Goal: Task Accomplishment & Management: Manage account settings

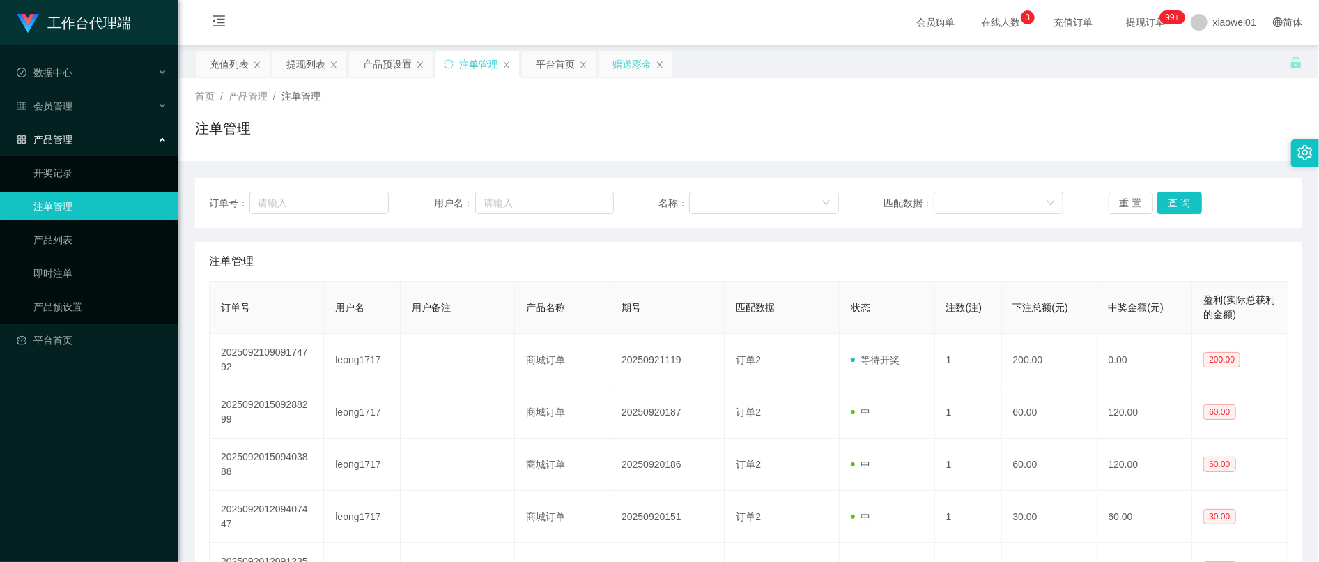
click at [635, 60] on div "赠送彩金" at bounding box center [631, 64] width 39 height 26
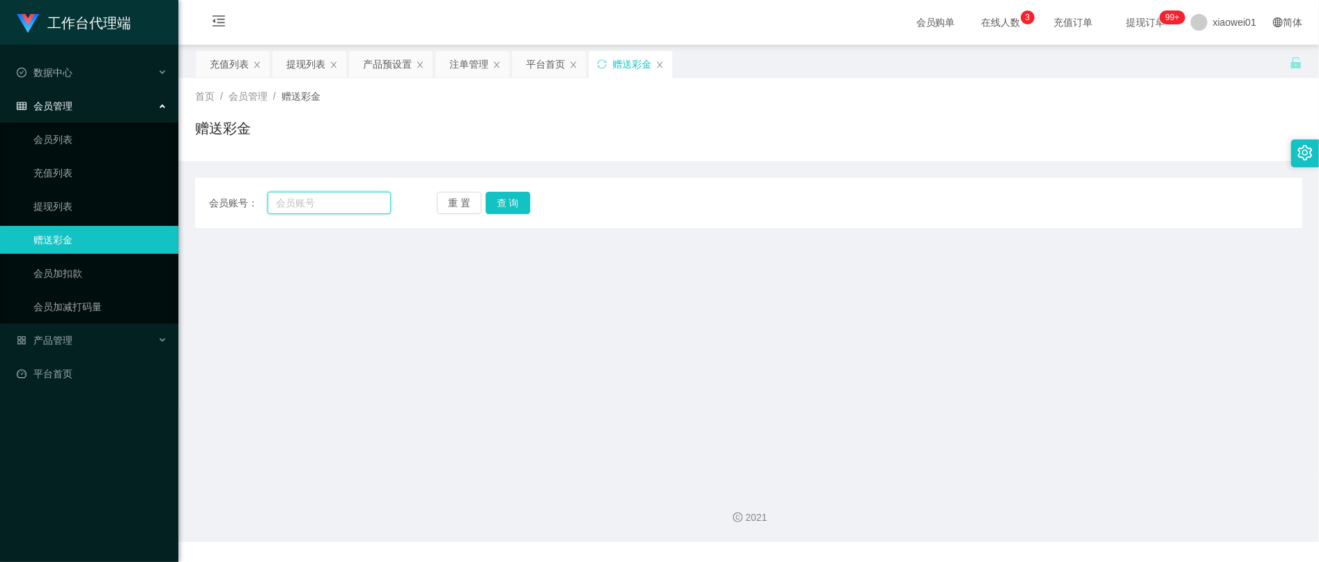
click at [361, 194] on input "text" at bounding box center [329, 203] width 123 height 22
paste input "88516488"
type input "88516488"
click at [525, 201] on button "查 询" at bounding box center [508, 203] width 45 height 22
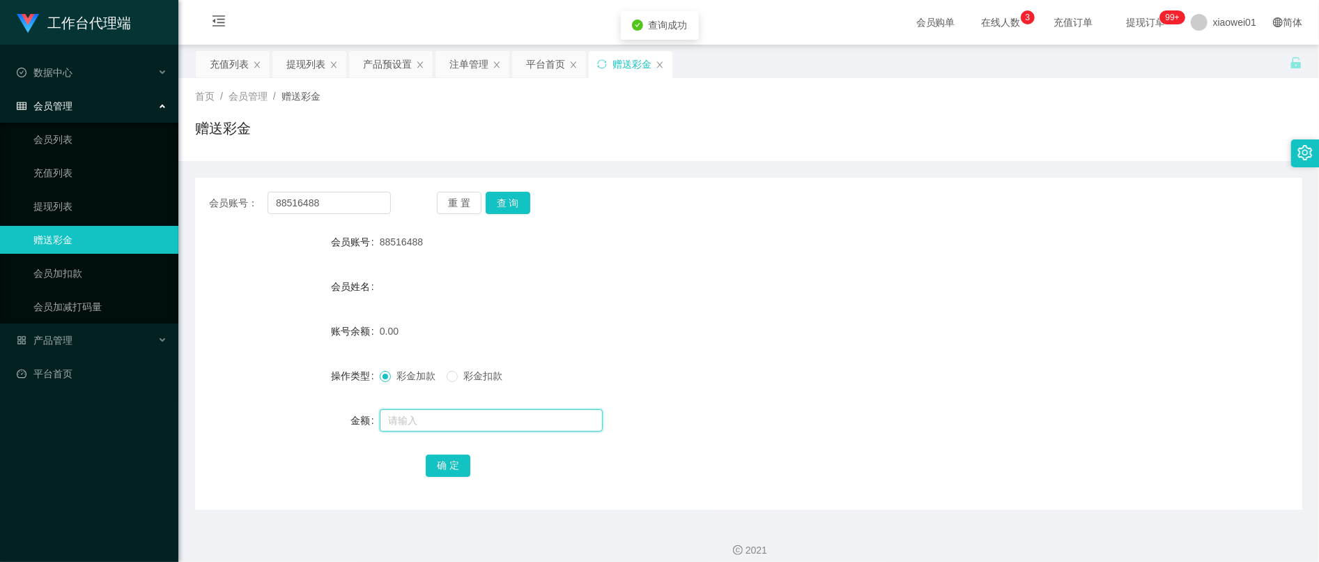
click at [469, 410] on input "text" at bounding box center [491, 420] width 223 height 22
type input "30"
click at [454, 458] on button "确 定" at bounding box center [448, 465] width 45 height 22
click at [371, 59] on div "产品预设置" at bounding box center [387, 64] width 49 height 26
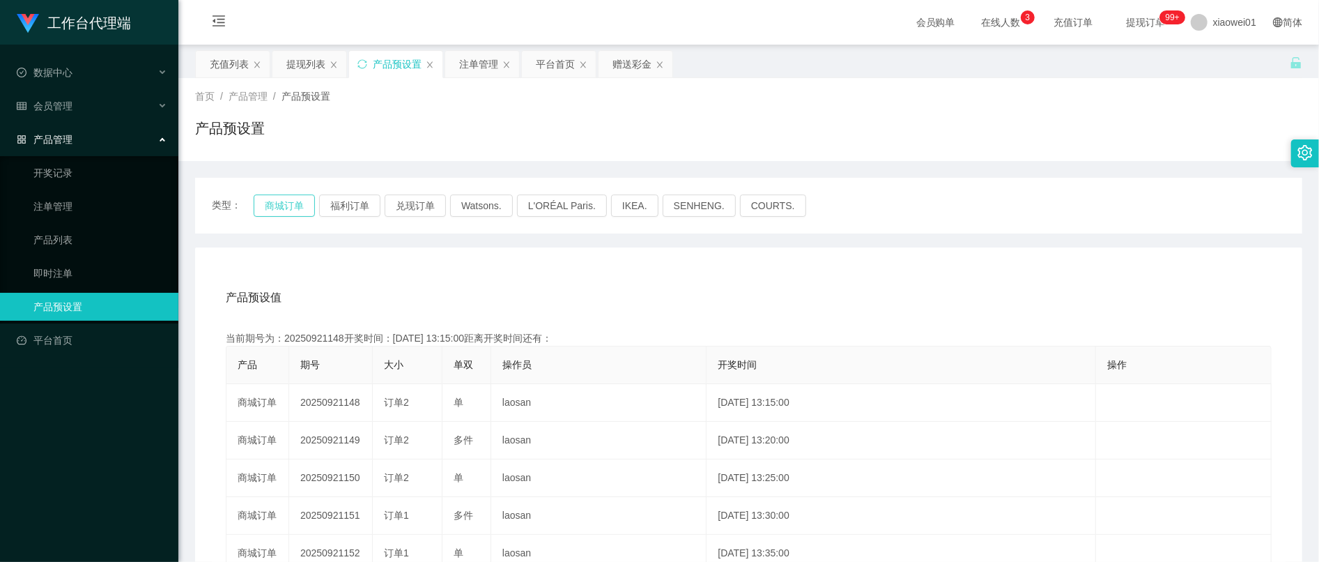
click at [274, 201] on button "商城订单" at bounding box center [284, 205] width 61 height 22
click at [479, 71] on div "注单管理" at bounding box center [478, 64] width 39 height 26
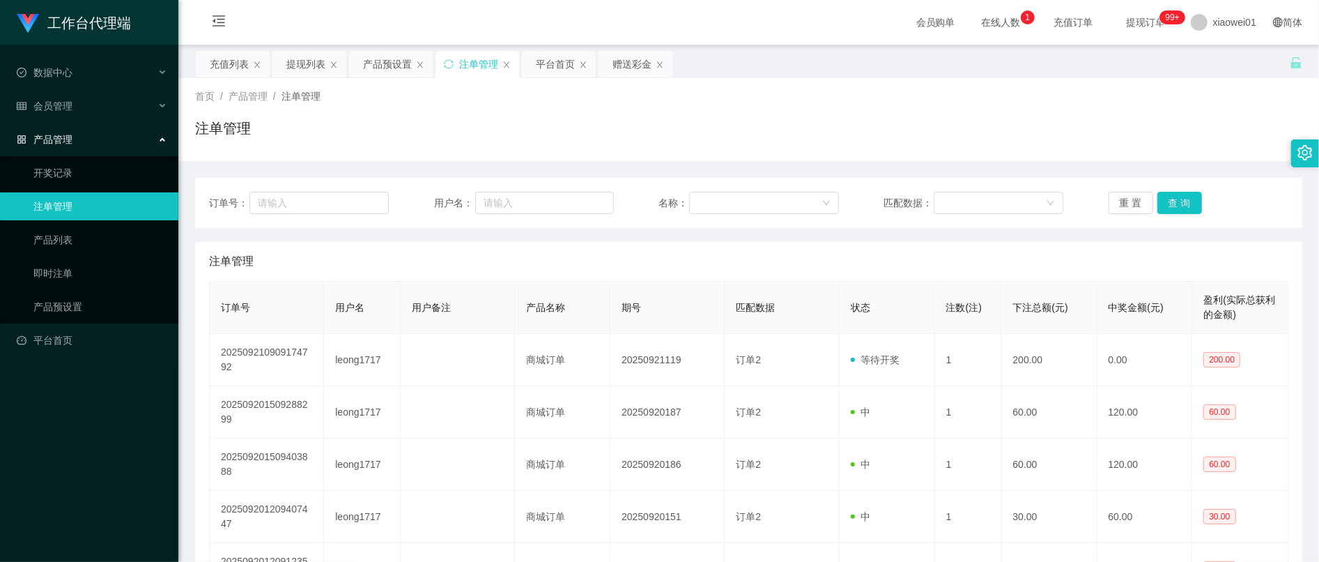
click at [1193, 189] on div "订单号： 用户名： 名称： 匹配数据： 重 置 查 询" at bounding box center [748, 203] width 1107 height 50
click at [1177, 208] on button "查 询" at bounding box center [1179, 203] width 45 height 22
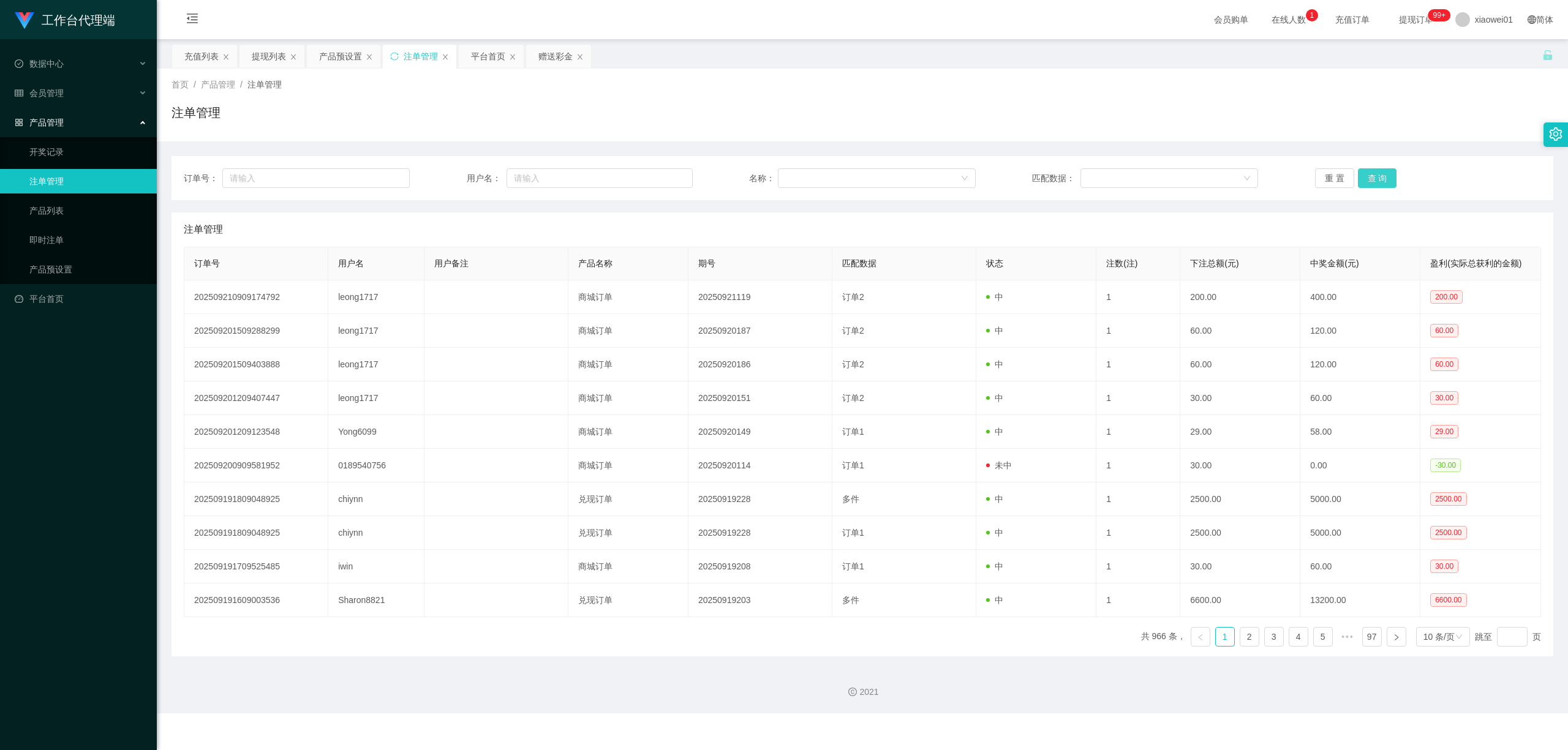
click at [1158, 175] on button "查 询" at bounding box center [1377, 178] width 40 height 19
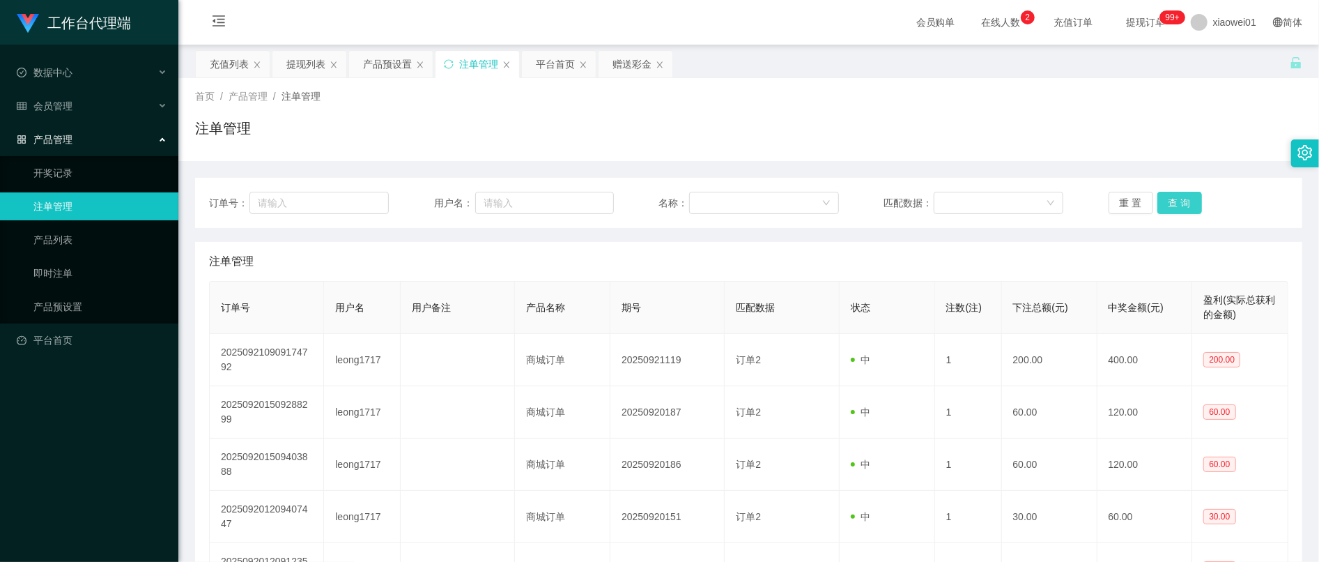
click at [1184, 203] on button "查 询" at bounding box center [1179, 203] width 45 height 22
click at [638, 61] on div "赠送彩金" at bounding box center [631, 64] width 39 height 26
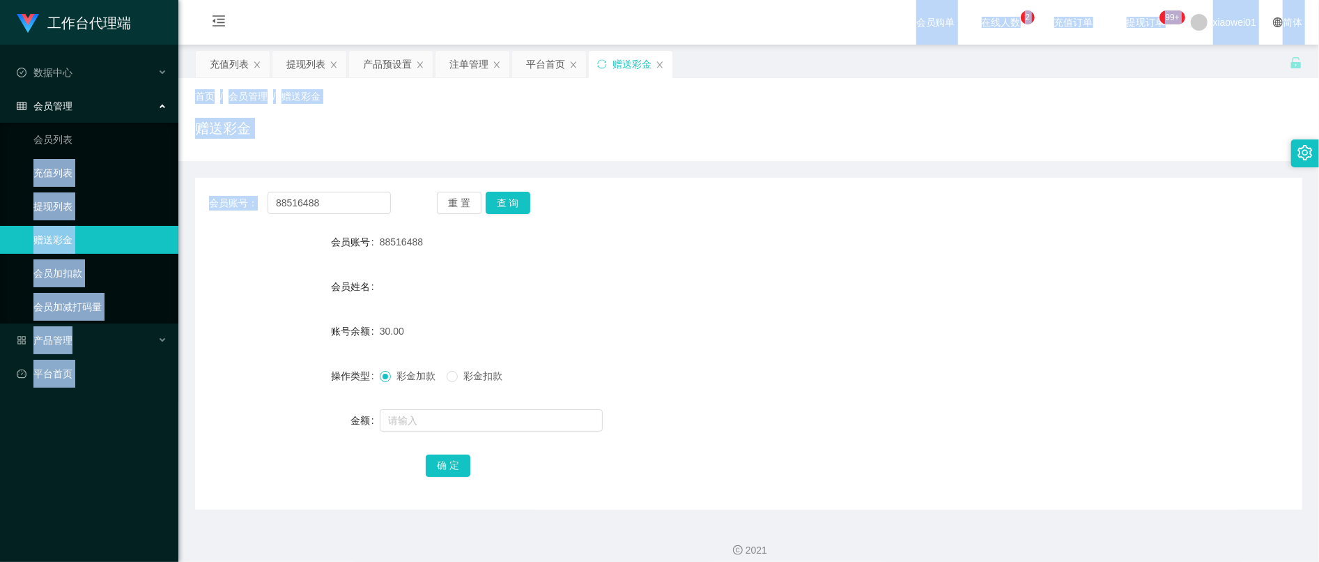
drag, startPoint x: 366, startPoint y: 190, endPoint x: 109, endPoint y: 157, distance: 259.9
click at [111, 157] on section "工作台代理端 数据中心 会员管理 会员列表 充值列表 提现列表 赠送彩金 会员加扣款 会员加减打码量 产品管理 开奖记录 注单管理 产品列表 即时注单 产品预…" at bounding box center [659, 287] width 1319 height 574
click at [347, 188] on div "会员账号： 88516488 重 置 查 询 会员账号 88516488 会员姓名 账号余额 30.00 操作类型 彩金加款 彩金扣款 金额 确 定" at bounding box center [748, 344] width 1107 height 332
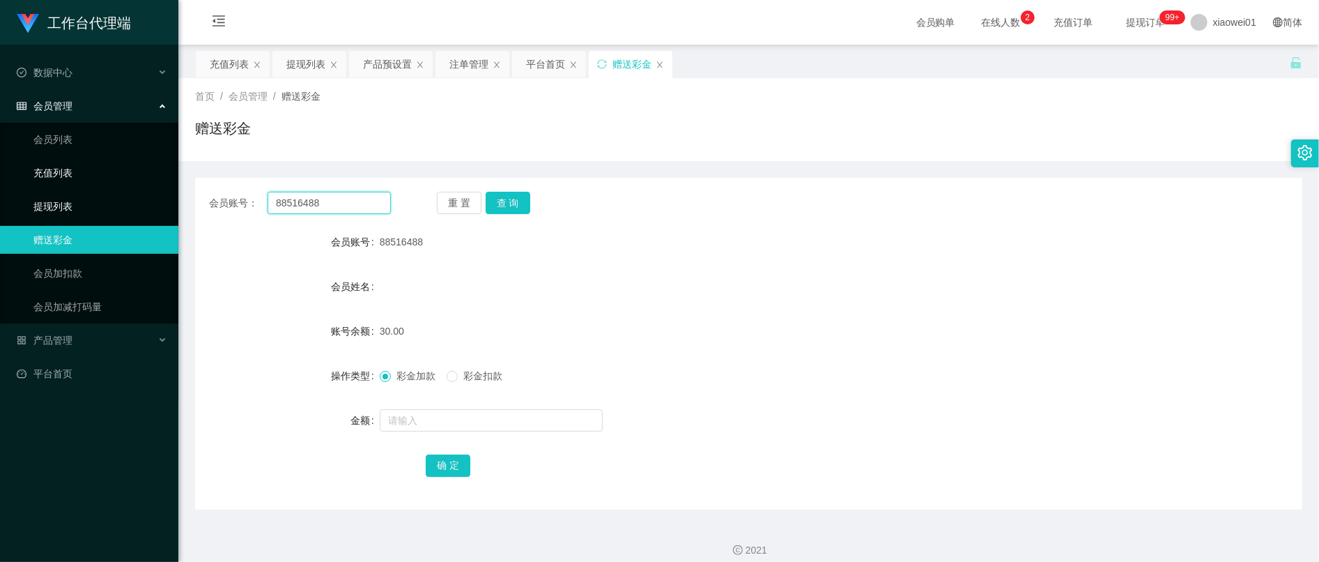
drag, startPoint x: 355, startPoint y: 208, endPoint x: 29, endPoint y: 177, distance: 327.5
click at [29, 177] on section "工作台代理端 数据中心 会员管理 会员列表 充值列表 提现列表 赠送彩金 会员加扣款 会员加减打码量 产品管理 开奖记录 注单管理 产品列表 即时注单 产品预…" at bounding box center [659, 287] width 1319 height 574
paste input "0172059190"
type input "0172059190"
click at [494, 201] on button "查 询" at bounding box center [508, 203] width 45 height 22
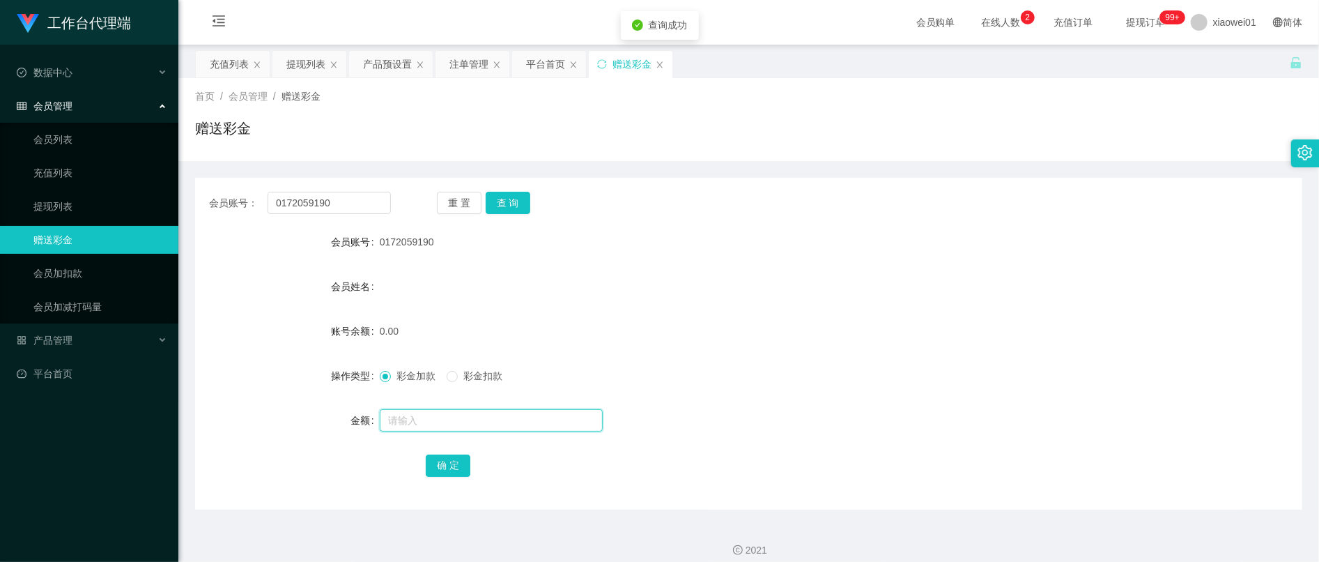
click at [527, 430] on input "text" at bounding box center [491, 420] width 223 height 22
type input "30"
click at [457, 471] on button "确 定" at bounding box center [448, 465] width 45 height 22
drag, startPoint x: 354, startPoint y: 212, endPoint x: 84, endPoint y: 194, distance: 270.3
click at [82, 195] on section "工作台代理端 数据中心 会员管理 会员列表 充值列表 提现列表 赠送彩金 会员加扣款 会员加减打码量 产品管理 开奖记录 注单管理 产品列表 即时注单 产品预…" at bounding box center [659, 287] width 1319 height 574
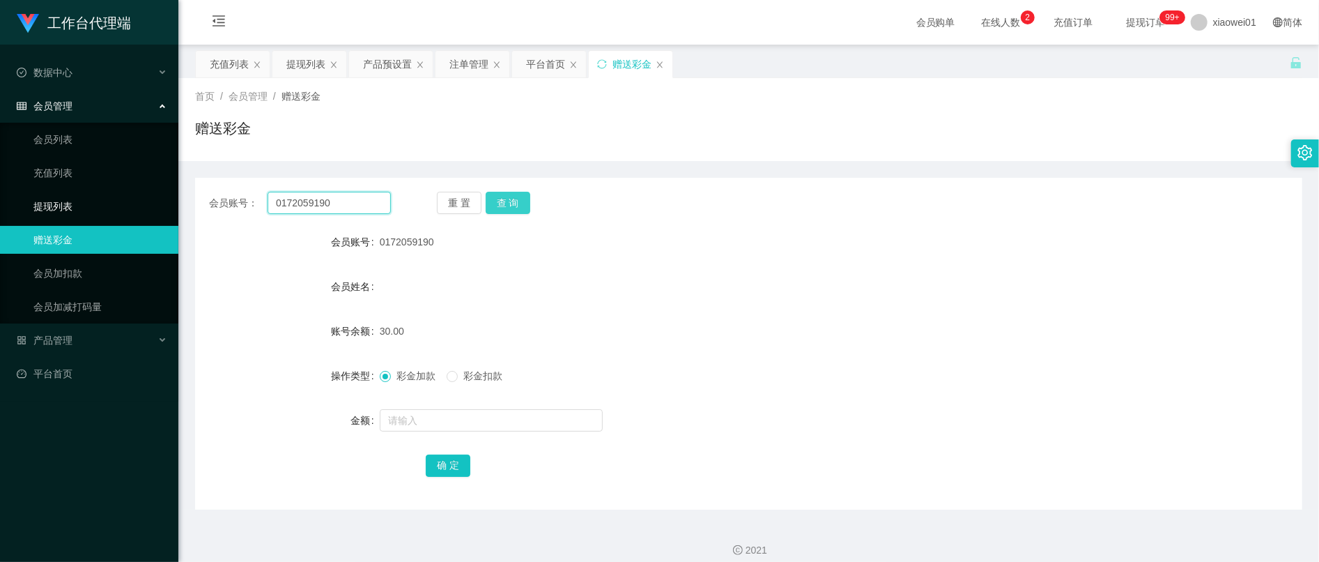
paste input "Chris7788"
type input "Chris7788"
click at [513, 199] on button "查 询" at bounding box center [508, 203] width 45 height 22
click at [447, 424] on input "text" at bounding box center [491, 420] width 223 height 22
type input "30"
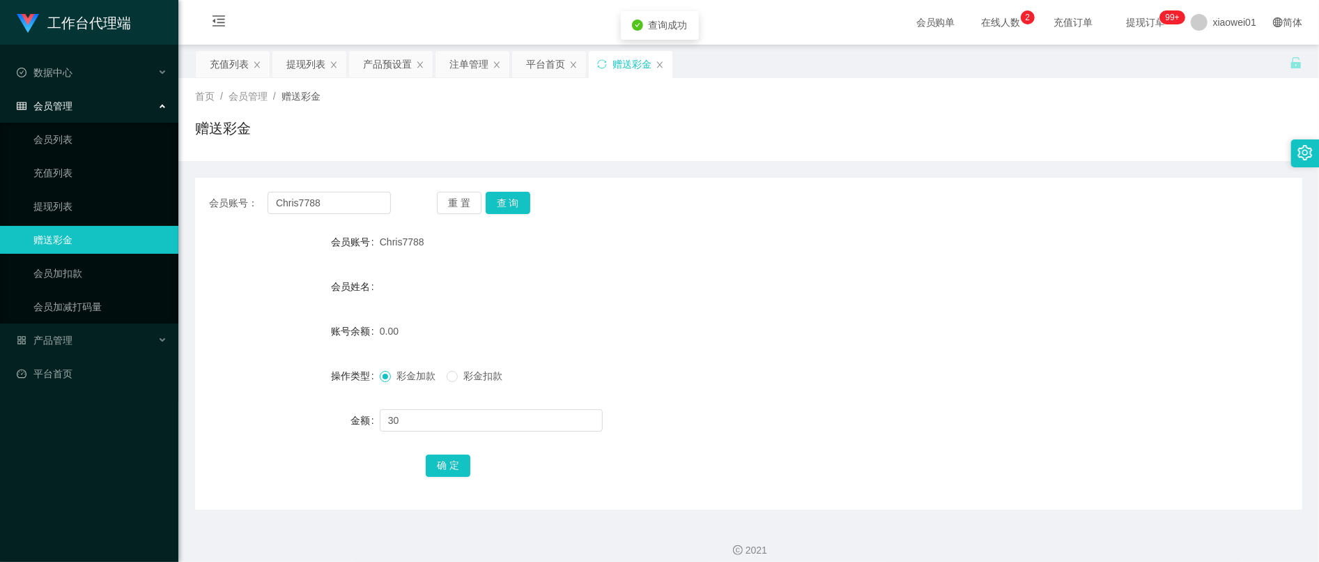
click at [472, 451] on div "确 定" at bounding box center [749, 465] width 646 height 28
click at [460, 461] on button "确 定" at bounding box center [448, 465] width 45 height 22
click at [397, 62] on div "产品预设置" at bounding box center [387, 64] width 49 height 26
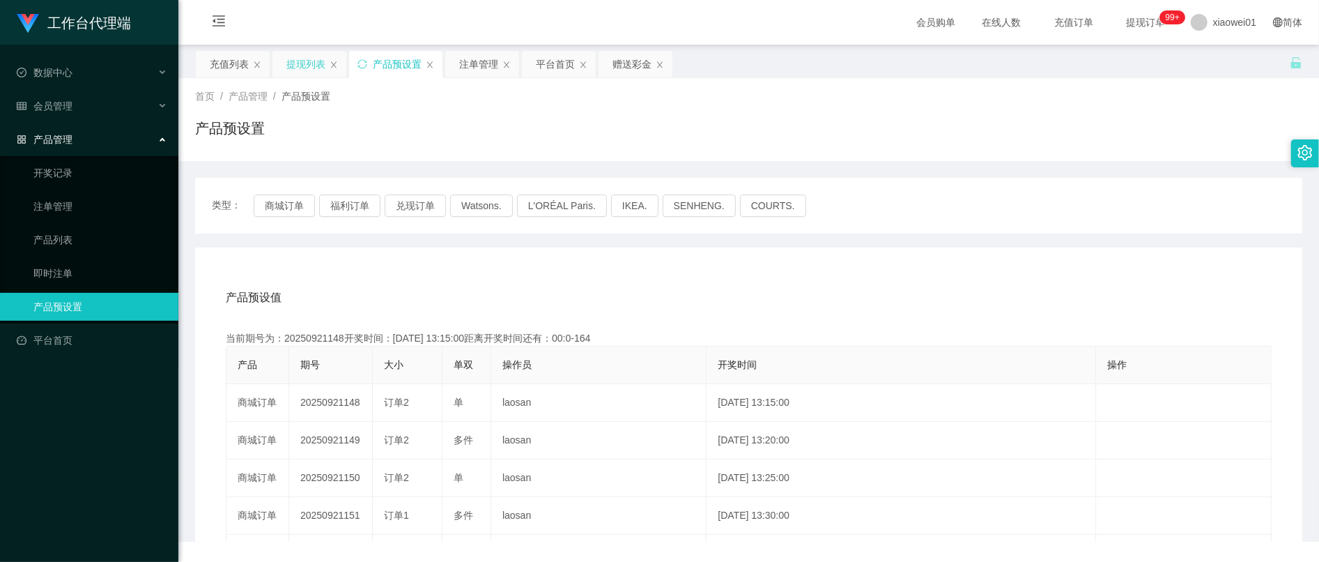
click at [288, 70] on div "提现列表" at bounding box center [305, 64] width 39 height 26
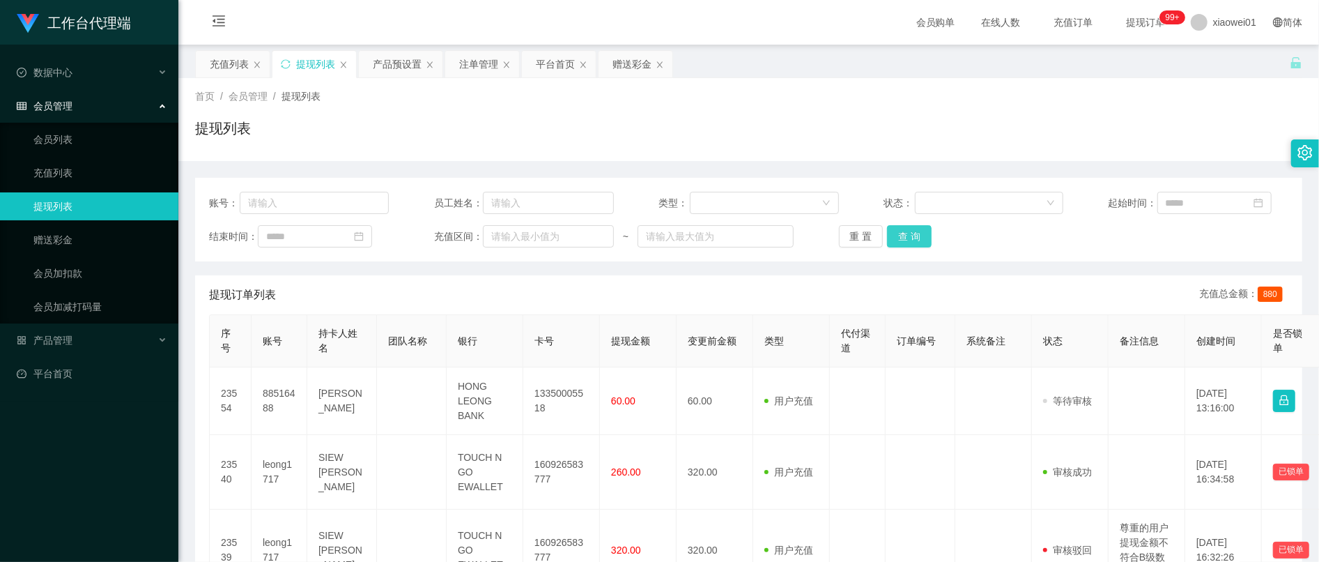
click at [906, 247] on button "查 询" at bounding box center [909, 236] width 45 height 22
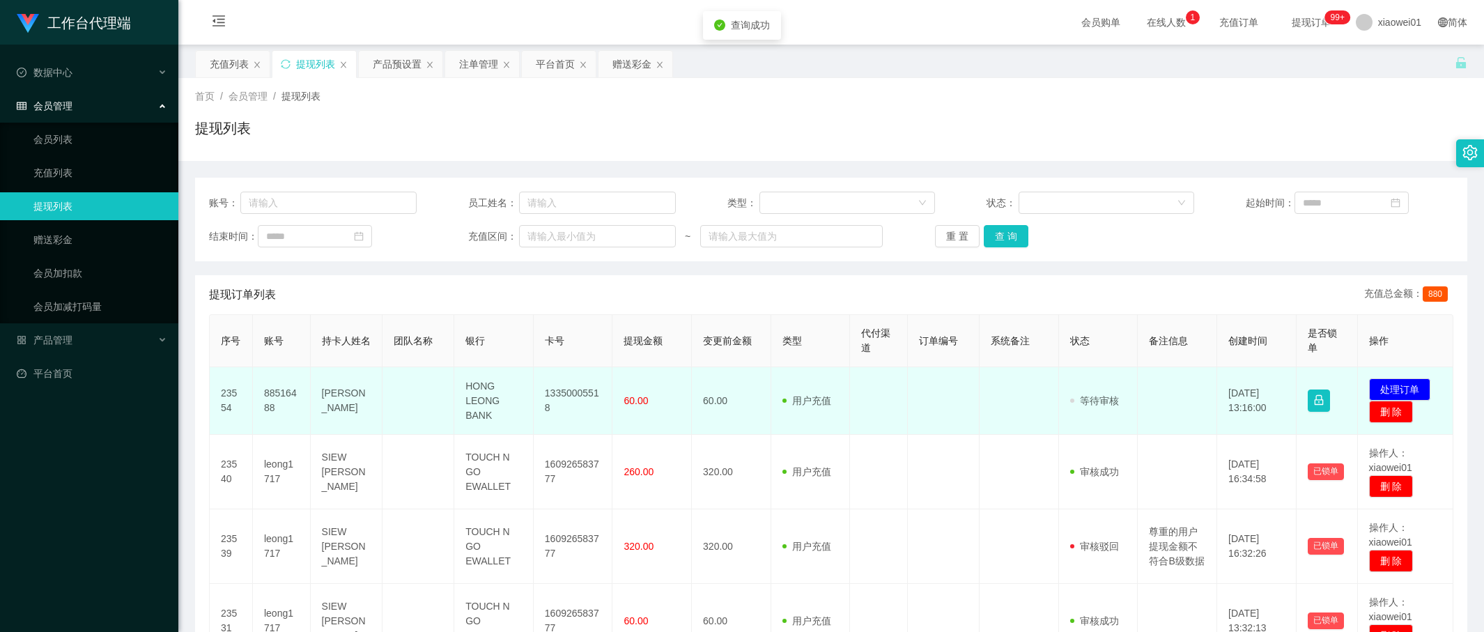
click at [584, 387] on td "13350005518" at bounding box center [573, 401] width 79 height 68
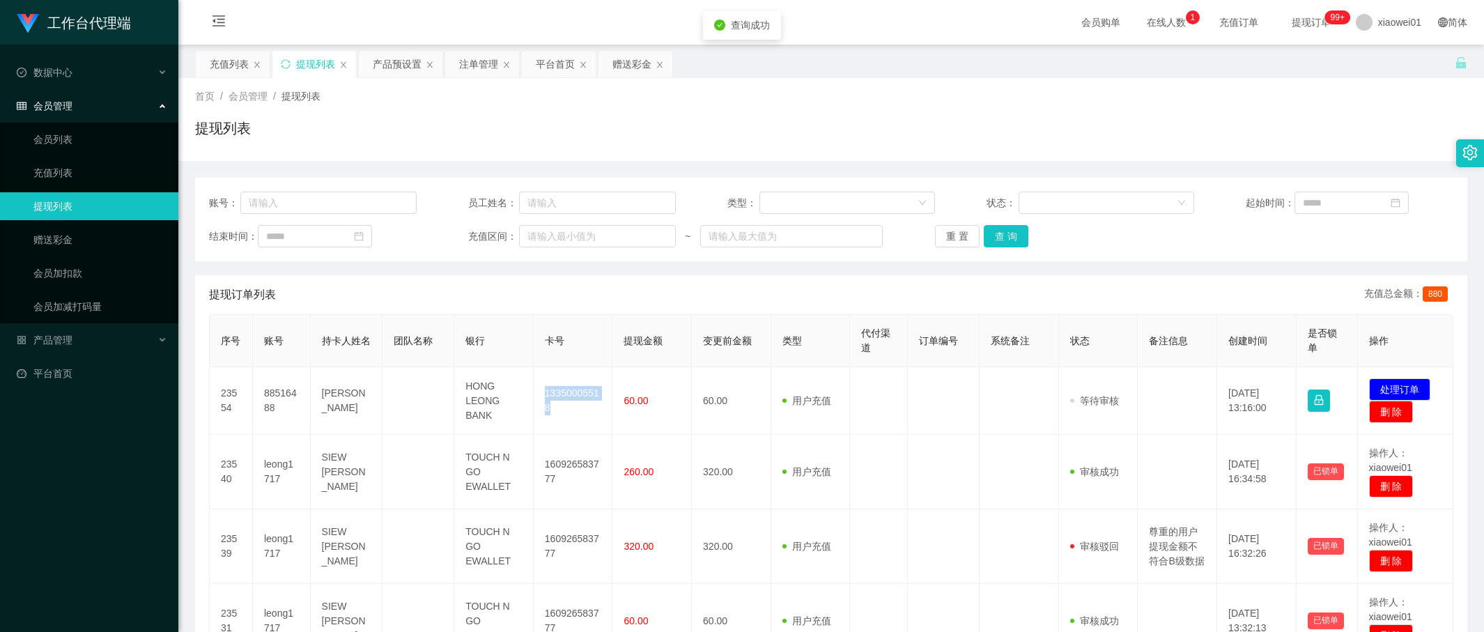
copy td "13350005518"
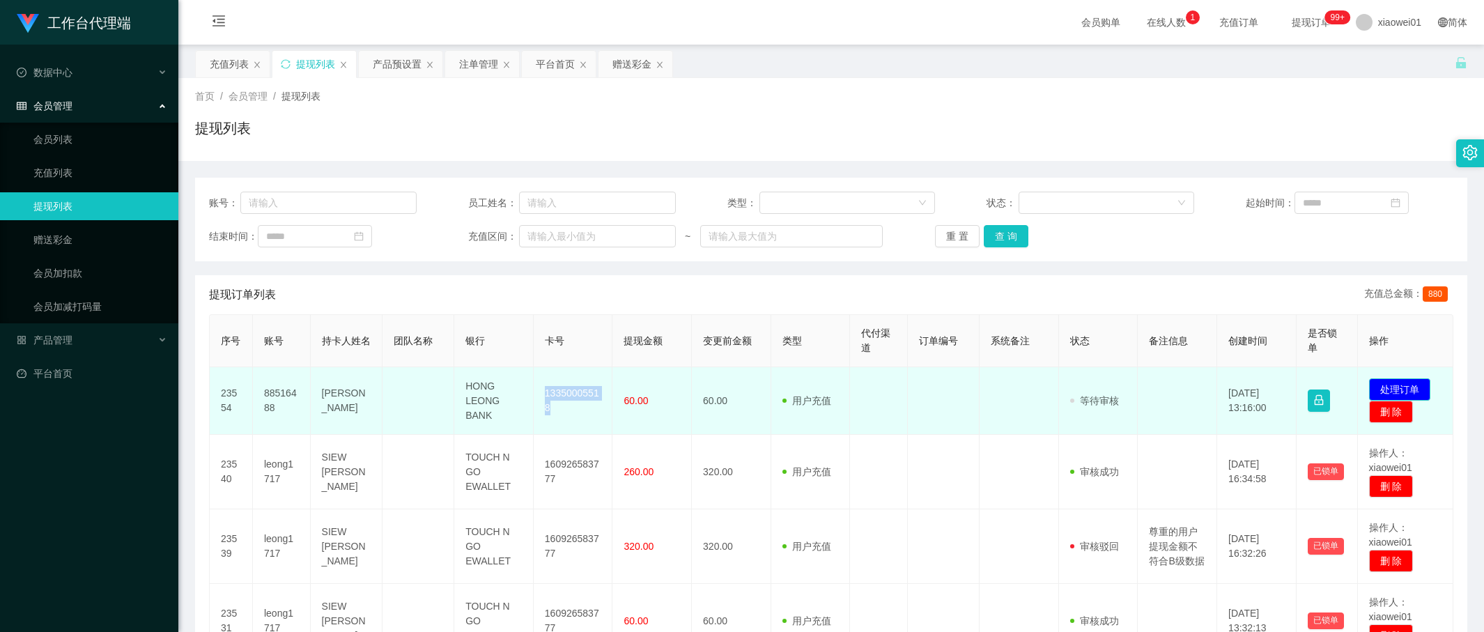
click at [1318, 389] on button "处理订单" at bounding box center [1399, 389] width 61 height 22
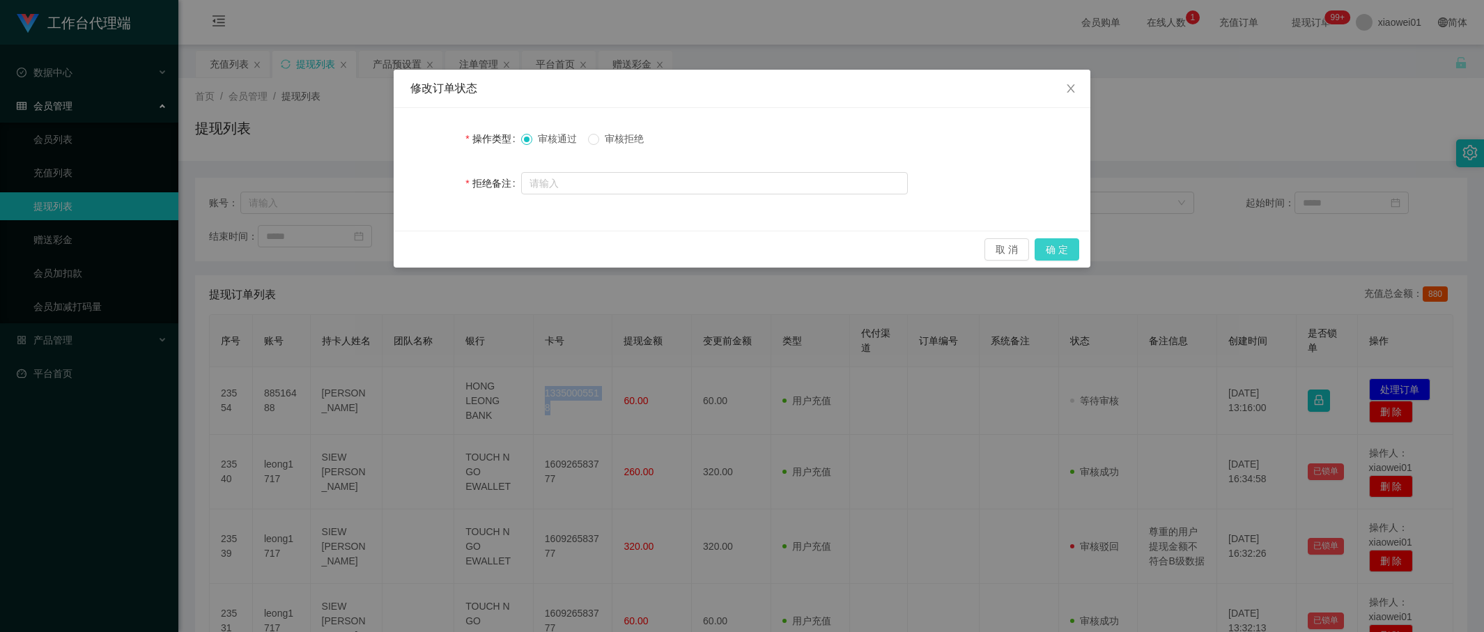
click at [1069, 253] on button "确 定" at bounding box center [1057, 249] width 45 height 22
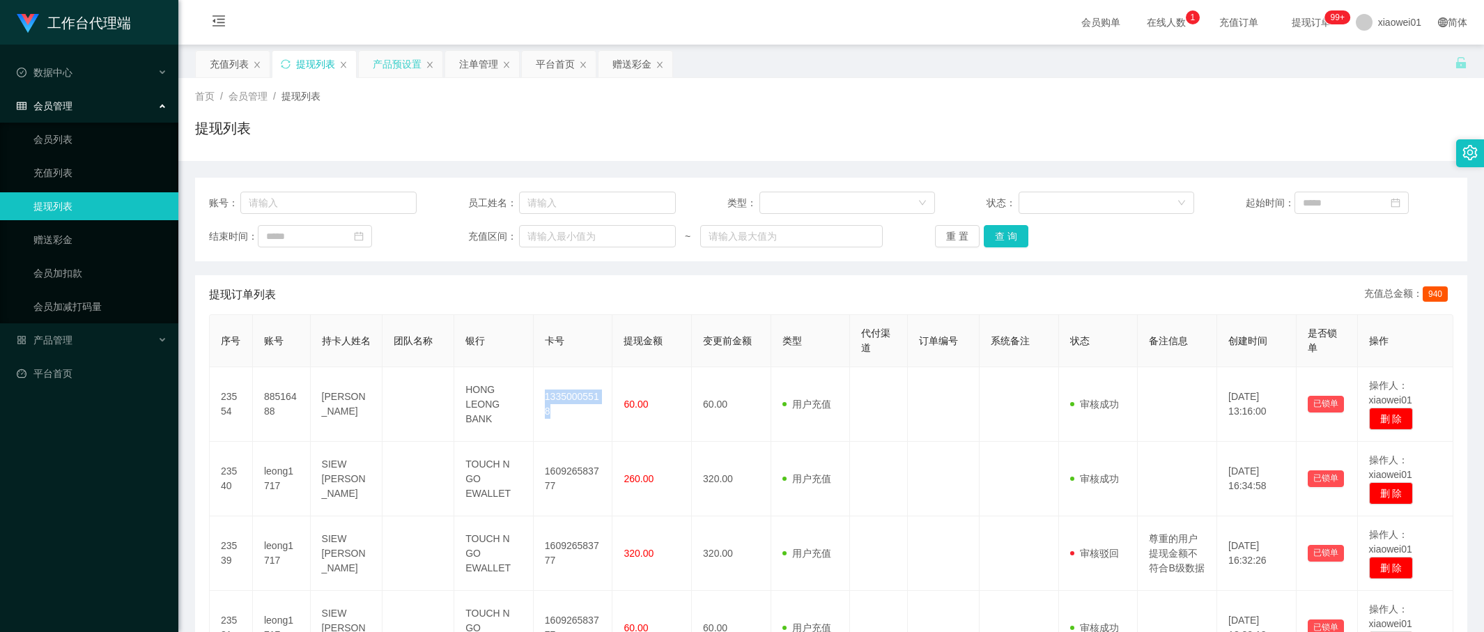
click at [371, 75] on div "产品预设置" at bounding box center [401, 64] width 84 height 26
click at [392, 63] on div "产品预设置" at bounding box center [397, 64] width 49 height 26
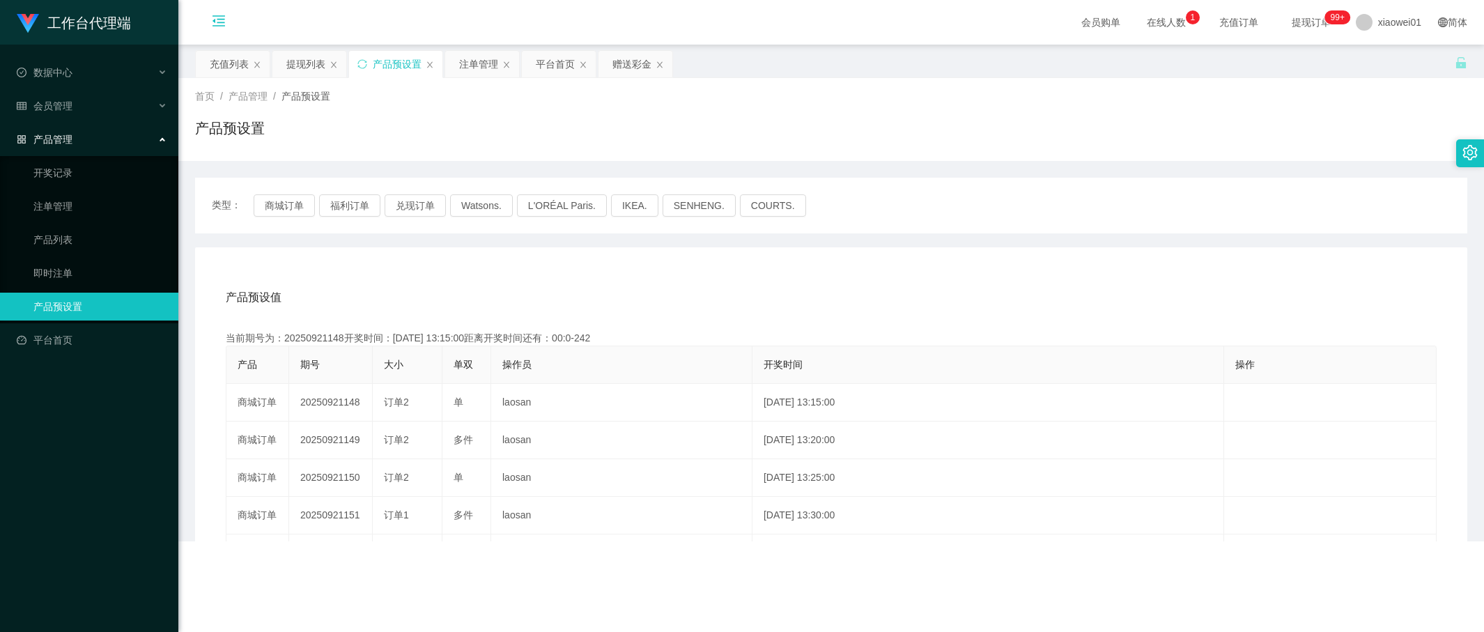
click at [203, 21] on icon "图标: menu-fold" at bounding box center [218, 23] width 47 height 45
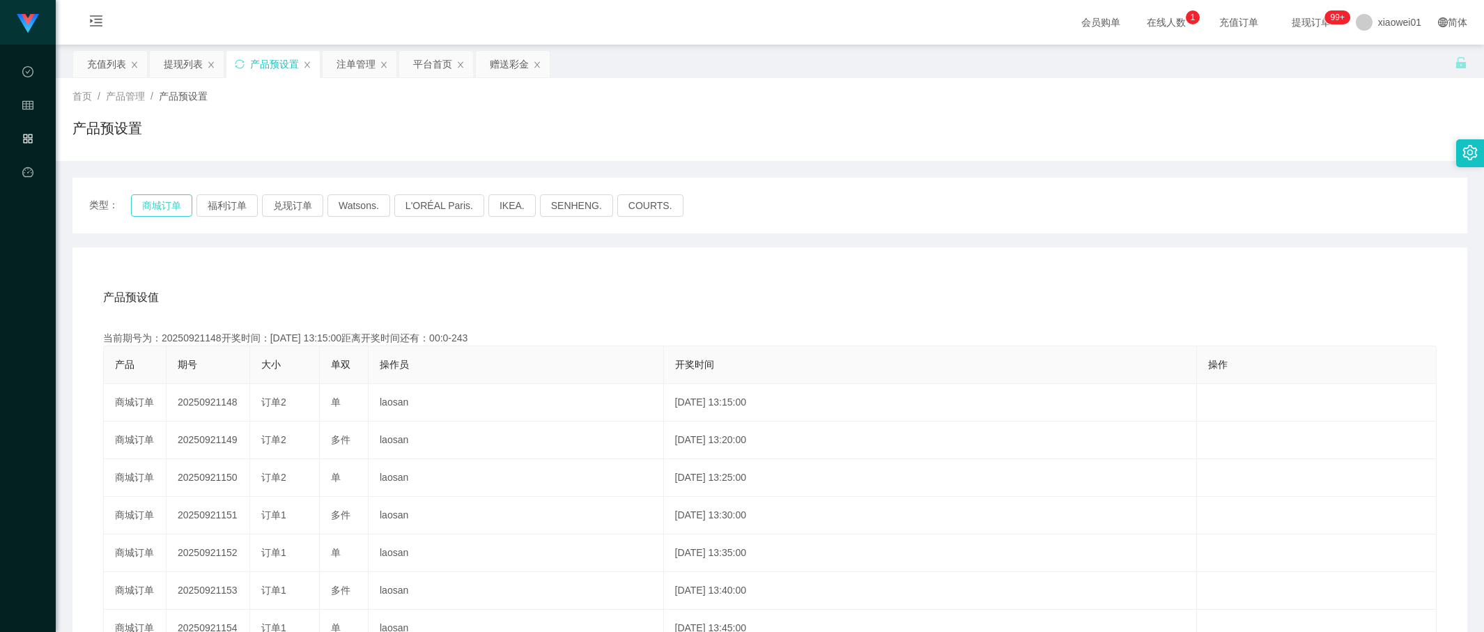
click at [155, 199] on button "商城订单" at bounding box center [161, 205] width 61 height 22
click at [354, 71] on div "注单管理" at bounding box center [356, 64] width 39 height 26
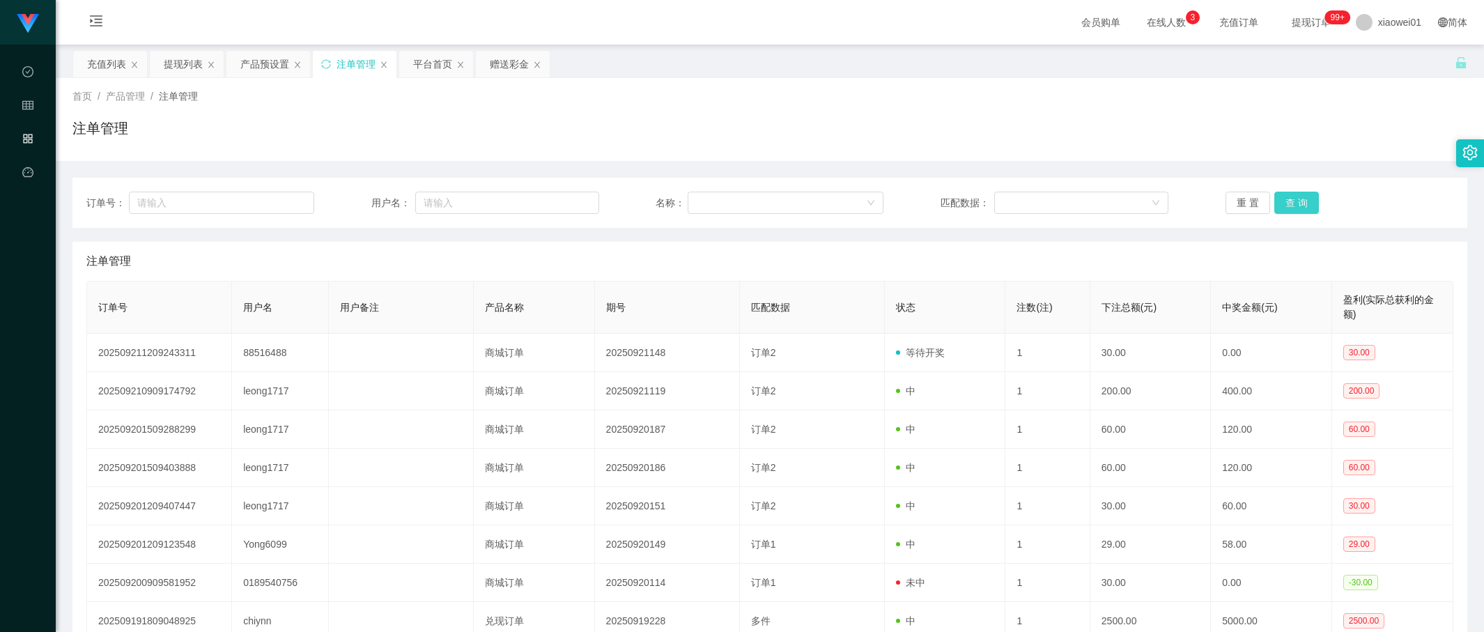
click at [1292, 201] on button "查 询" at bounding box center [1296, 203] width 45 height 22
click at [514, 73] on div "赠送彩金" at bounding box center [509, 64] width 39 height 26
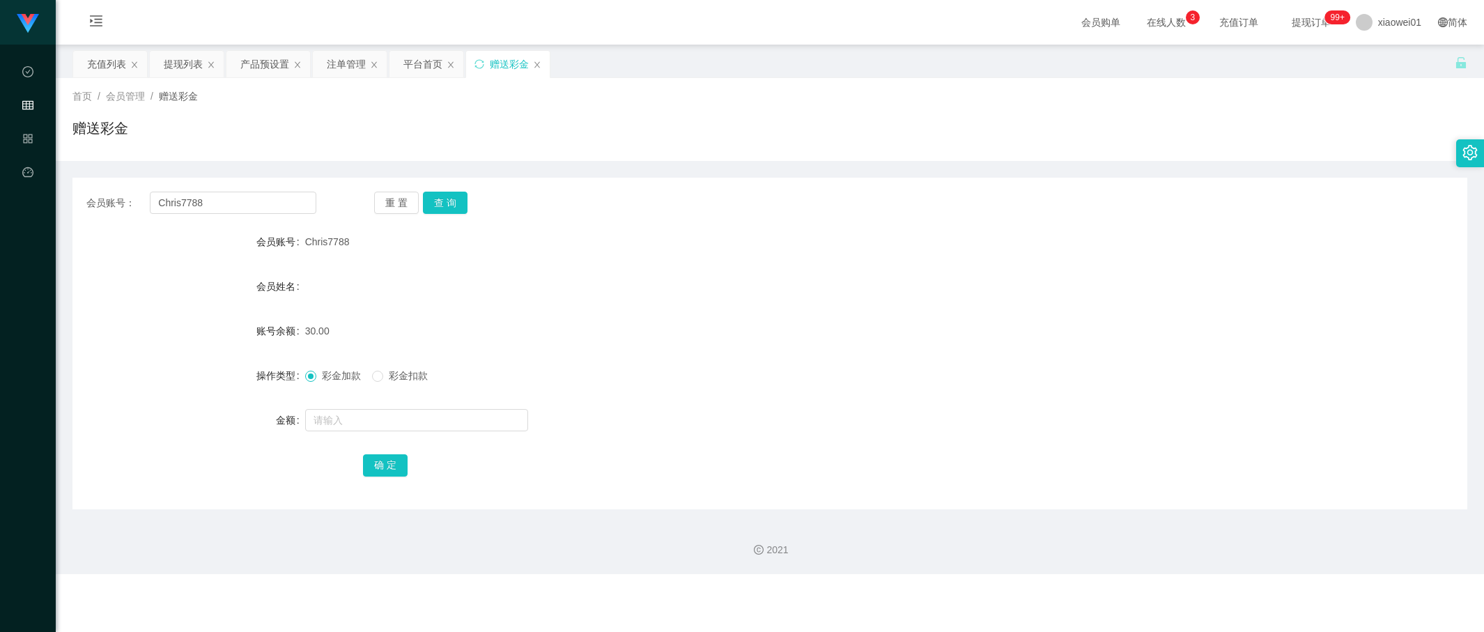
drag, startPoint x: 695, startPoint y: 142, endPoint x: 621, endPoint y: 165, distance: 76.7
click at [695, 142] on div "赠送彩金" at bounding box center [769, 134] width 1395 height 32
drag, startPoint x: 266, startPoint y: 194, endPoint x: 68, endPoint y: 201, distance: 198.7
click at [49, 199] on section "工作台代理端 数据中心 会员管理 产品管理 平台首页 保存配置 重置配置 整体风格设置 主题色 导航设置 内容区域宽度 定宽 固定Header 固定侧边栏 其…" at bounding box center [742, 287] width 1484 height 574
paste input "0172059190"
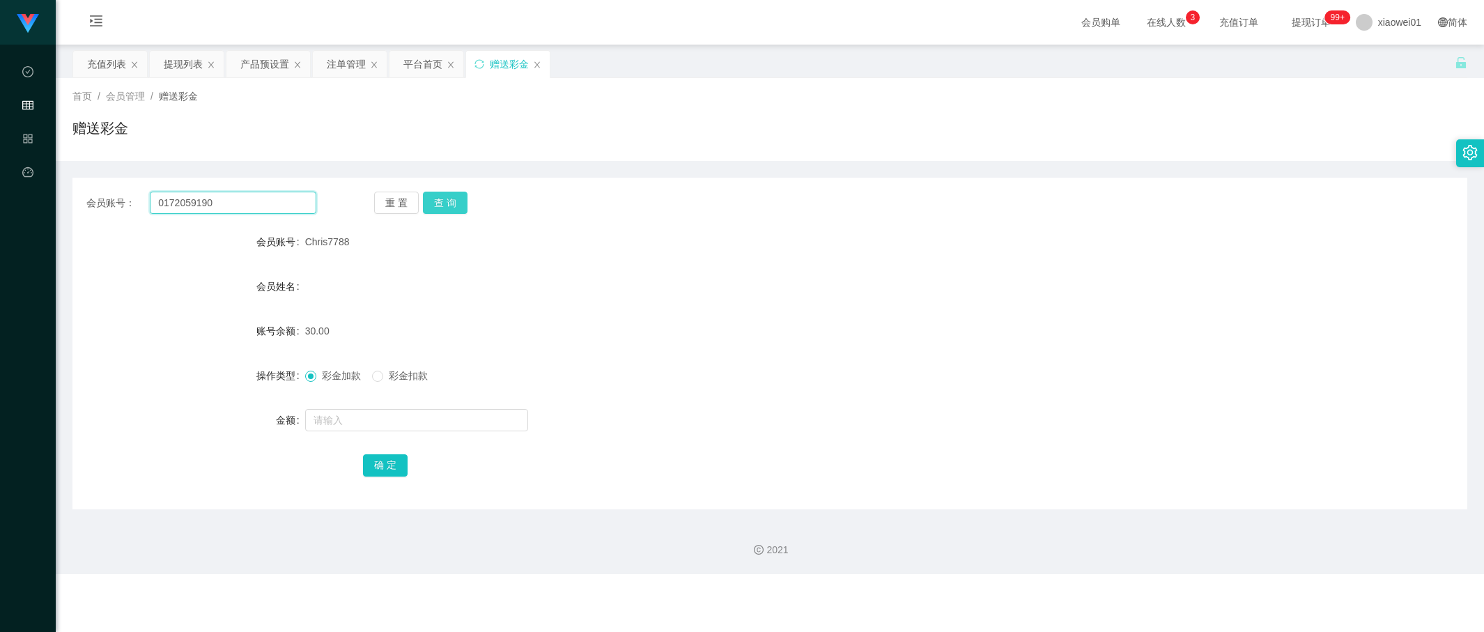
type input "0172059190"
click at [440, 199] on button "查 询" at bounding box center [445, 203] width 45 height 22
click at [251, 68] on div "产品预设置" at bounding box center [264, 64] width 49 height 26
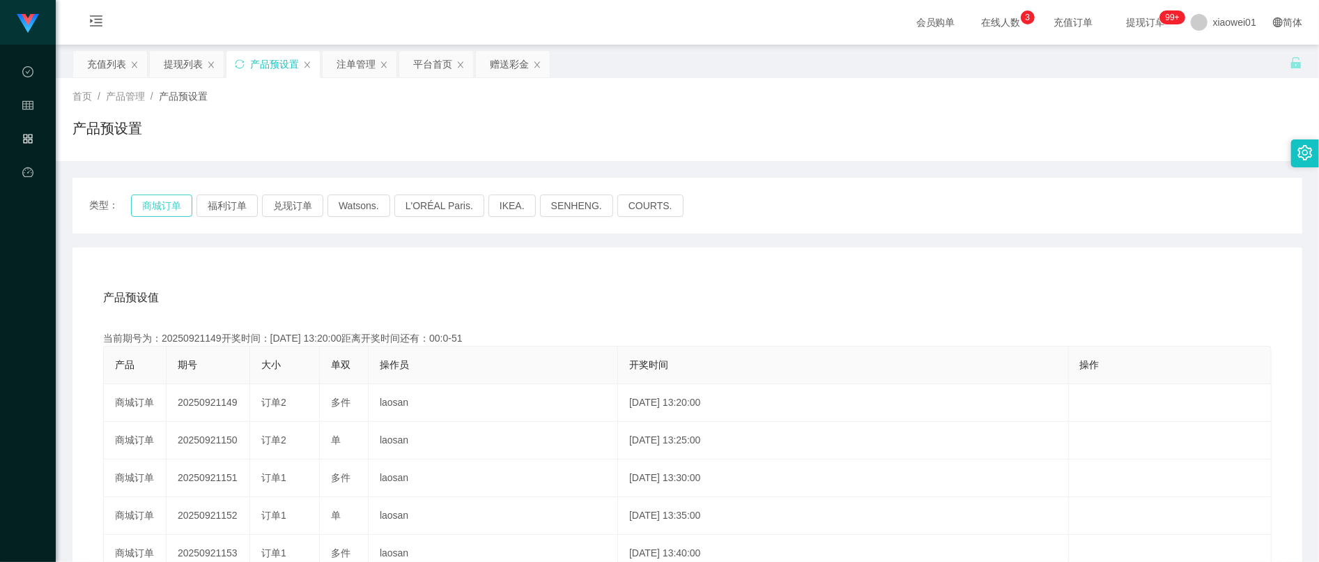
click at [165, 207] on button "商城订单" at bounding box center [161, 205] width 61 height 22
click at [249, 67] on div "产品预设置" at bounding box center [272, 64] width 93 height 26
click at [504, 54] on div "赠送彩金" at bounding box center [509, 64] width 39 height 26
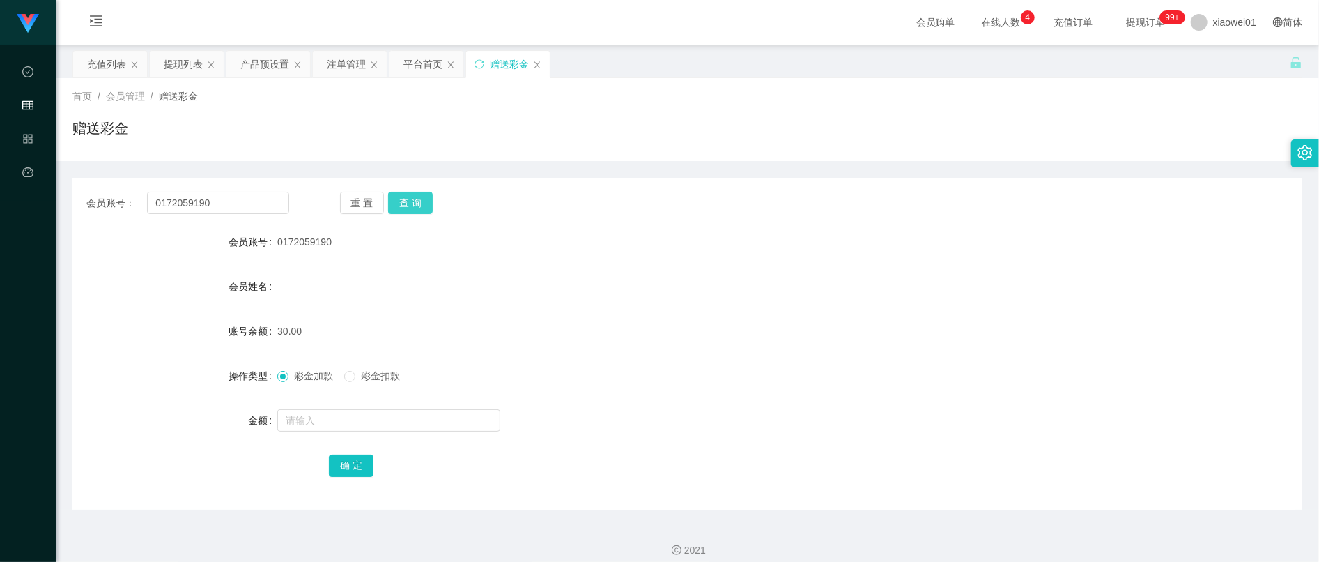
click at [410, 199] on button "查 询" at bounding box center [410, 203] width 45 height 22
click at [335, 72] on div "注单管理" at bounding box center [346, 64] width 39 height 26
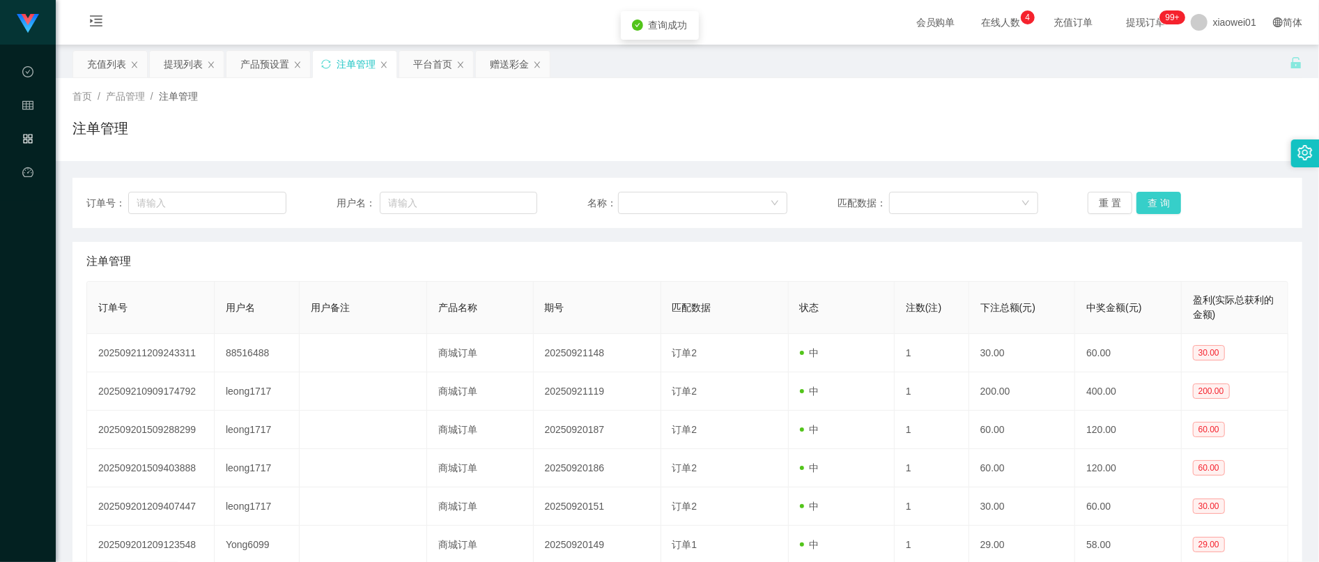
click at [1160, 195] on button "查 询" at bounding box center [1158, 203] width 45 height 22
click at [196, 72] on div "提现列表" at bounding box center [183, 64] width 39 height 26
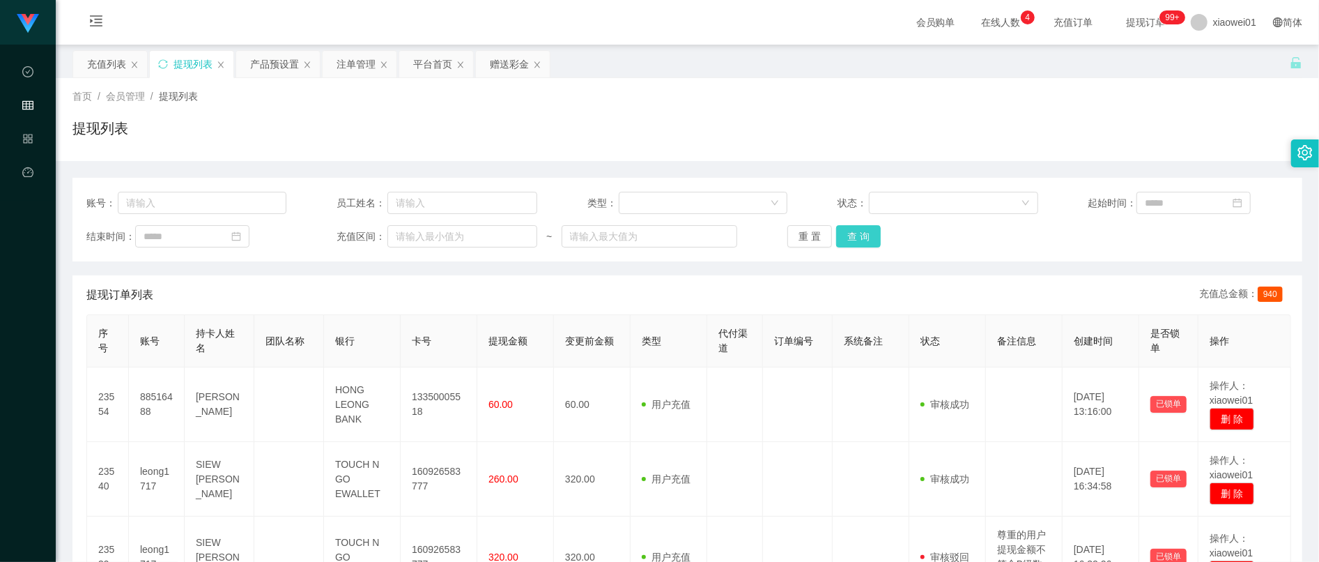
click at [859, 229] on button "查 询" at bounding box center [858, 236] width 45 height 22
click at [859, 230] on button "查 询" at bounding box center [858, 236] width 45 height 22
click at [857, 243] on button "查 询" at bounding box center [858, 236] width 45 height 22
click at [857, 242] on button "查 询" at bounding box center [858, 236] width 45 height 22
click at [871, 243] on button "查 询" at bounding box center [858, 236] width 45 height 22
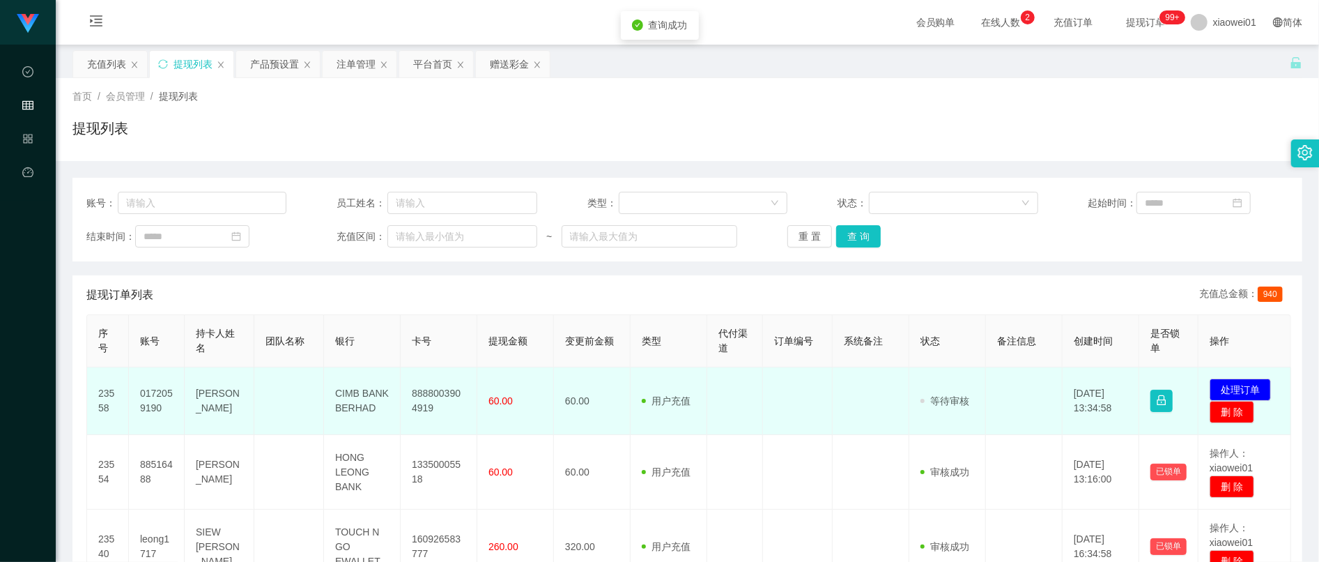
click at [428, 392] on td "8888003904919" at bounding box center [439, 401] width 77 height 68
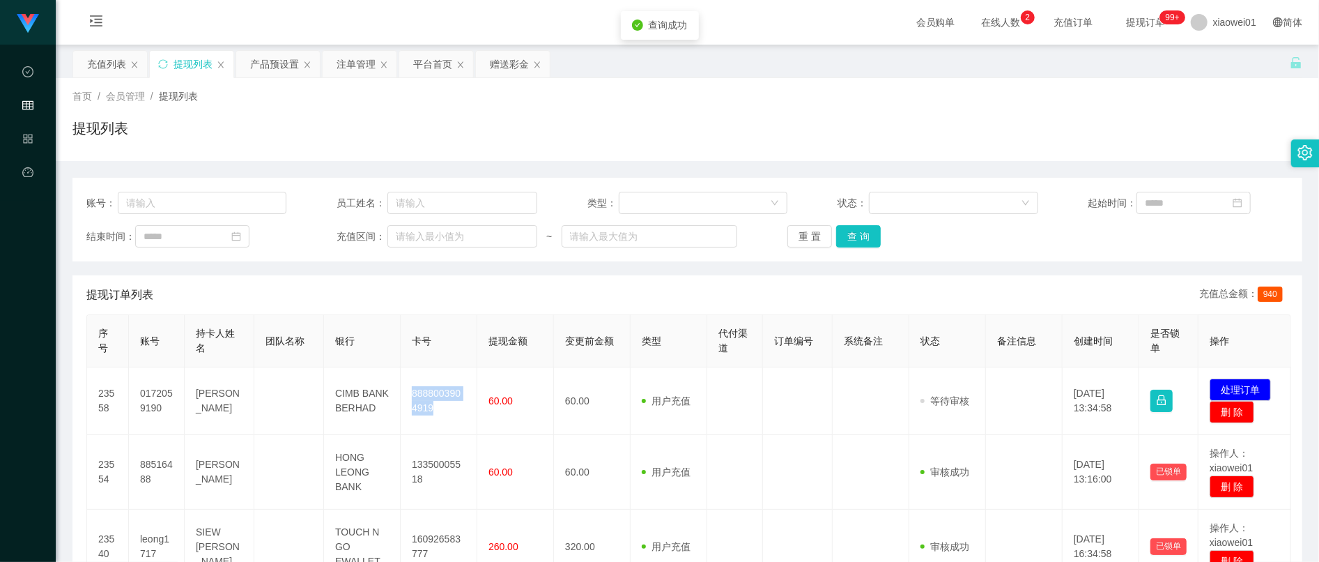
copy td "8888003904919"
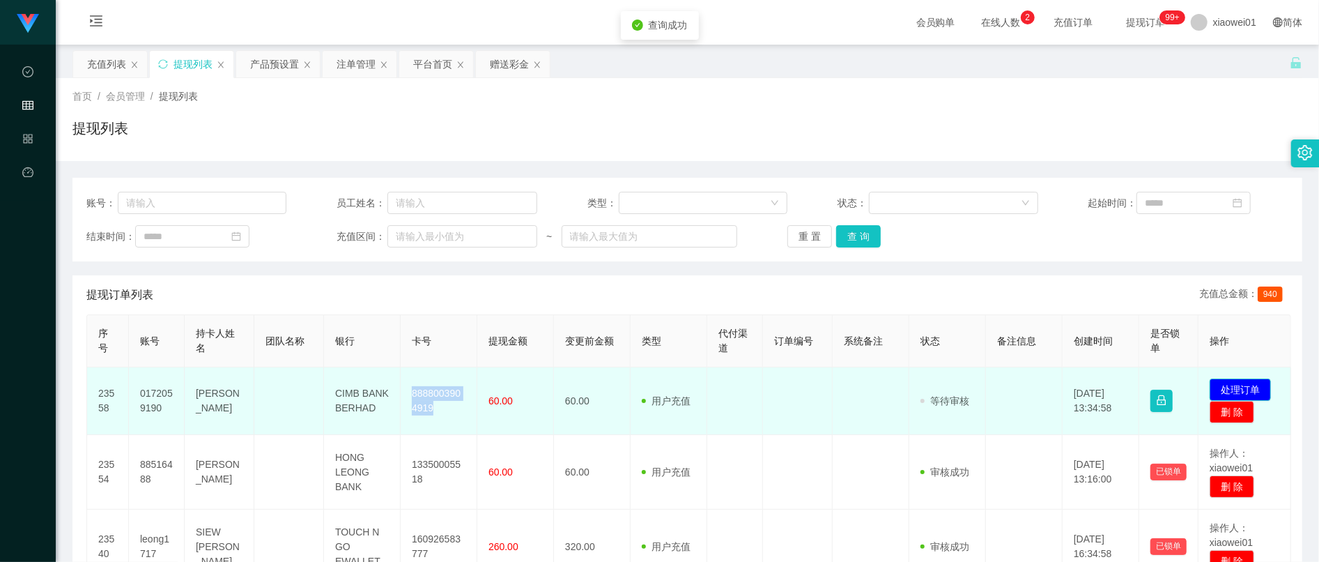
click at [1254, 385] on button "处理订单" at bounding box center [1239, 389] width 61 height 22
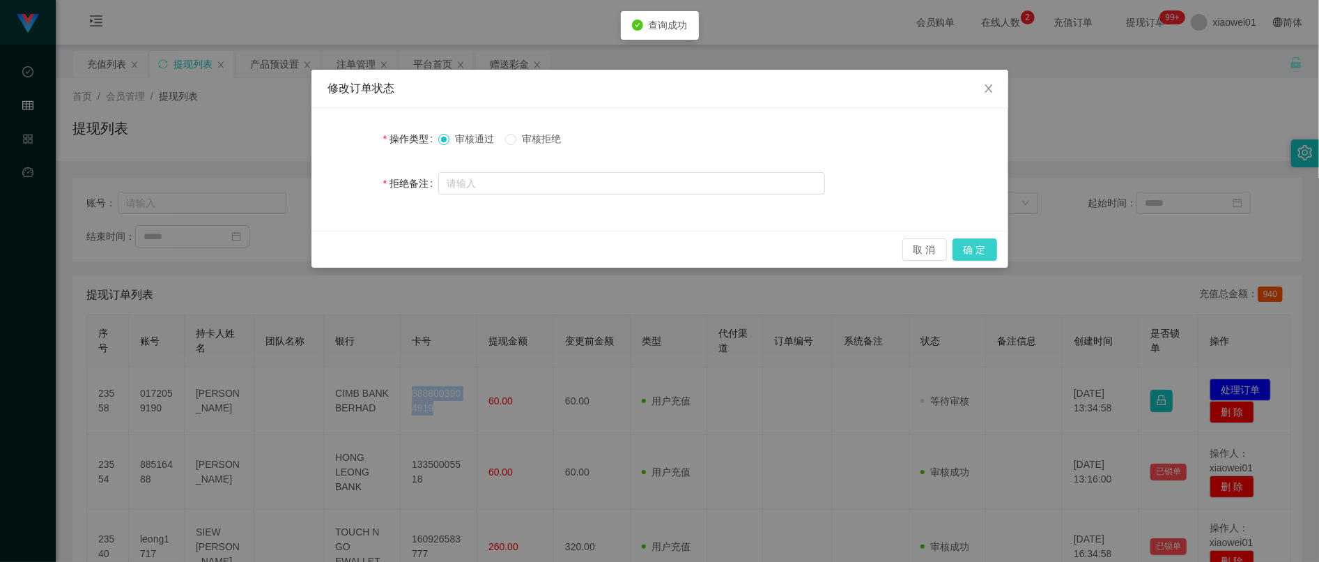
click at [987, 256] on button "确 定" at bounding box center [974, 249] width 45 height 22
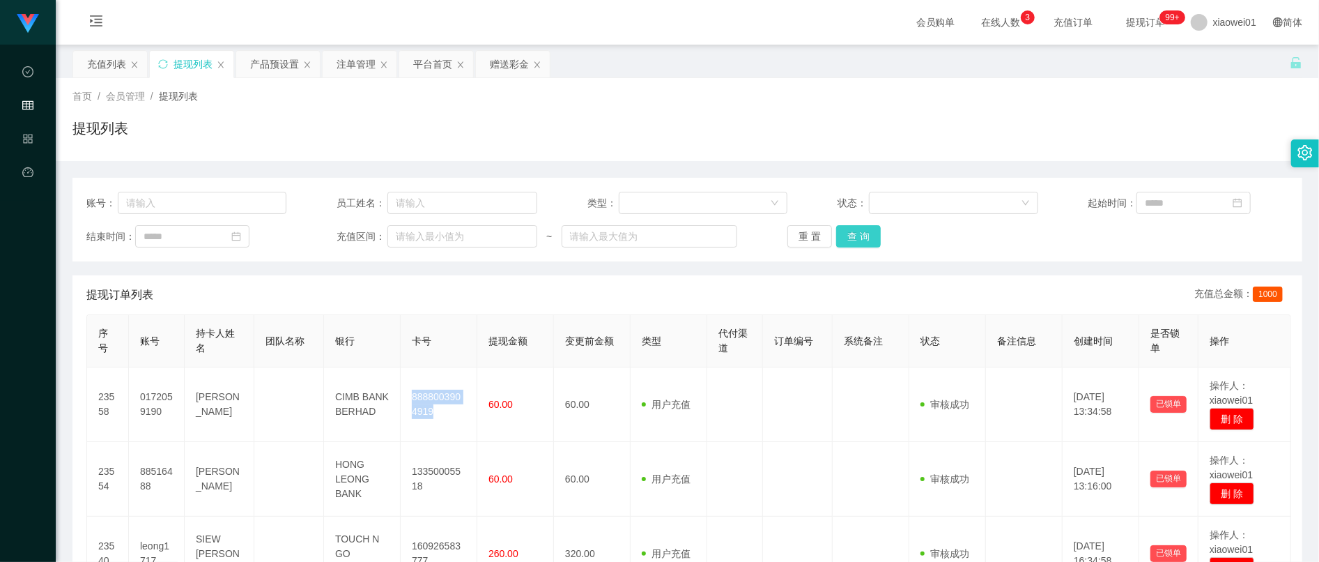
click at [856, 246] on button "查 询" at bounding box center [858, 236] width 45 height 22
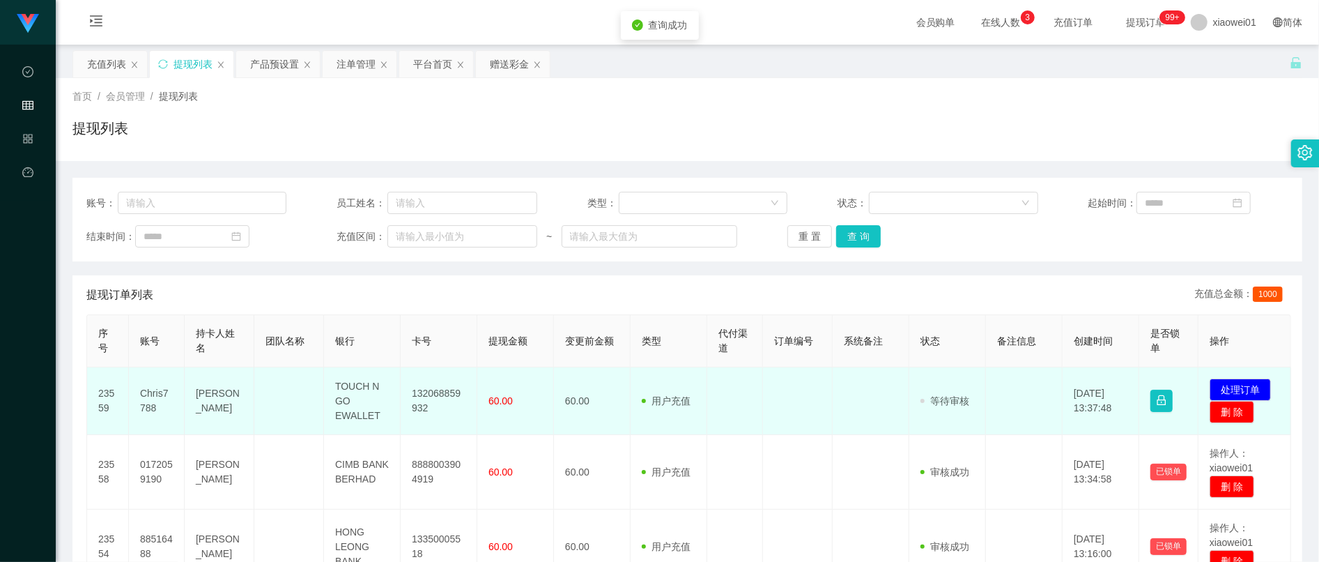
click at [440, 399] on td "132068859932" at bounding box center [439, 401] width 77 height 68
click at [439, 399] on td "132068859932" at bounding box center [439, 401] width 77 height 68
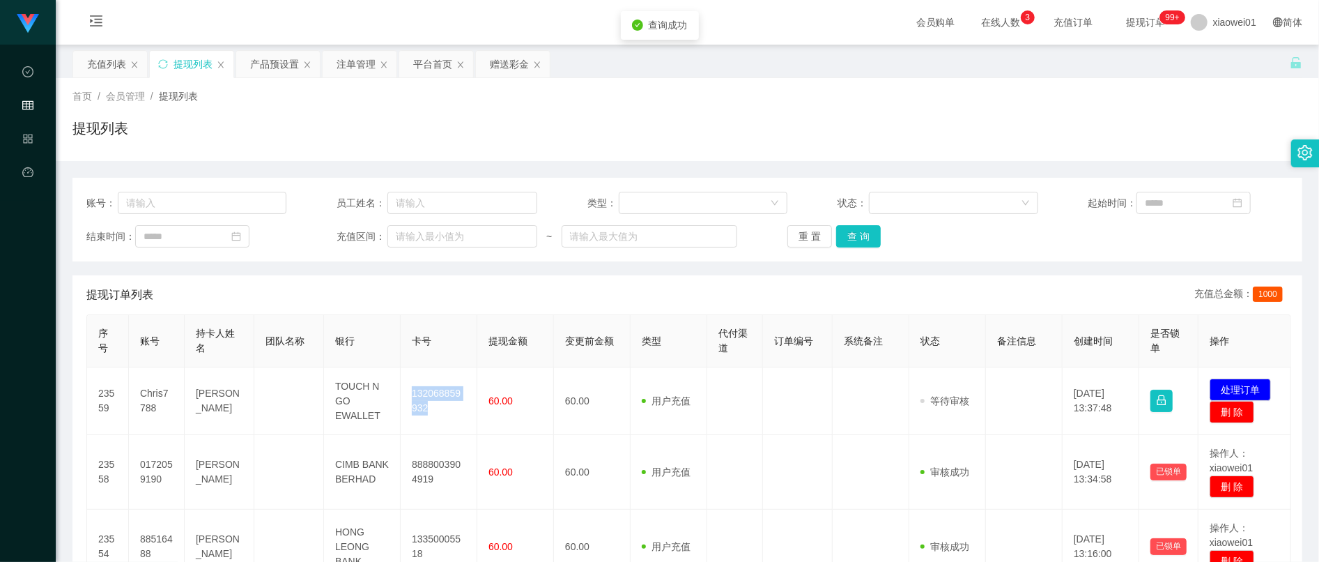
copy td "132068859932"
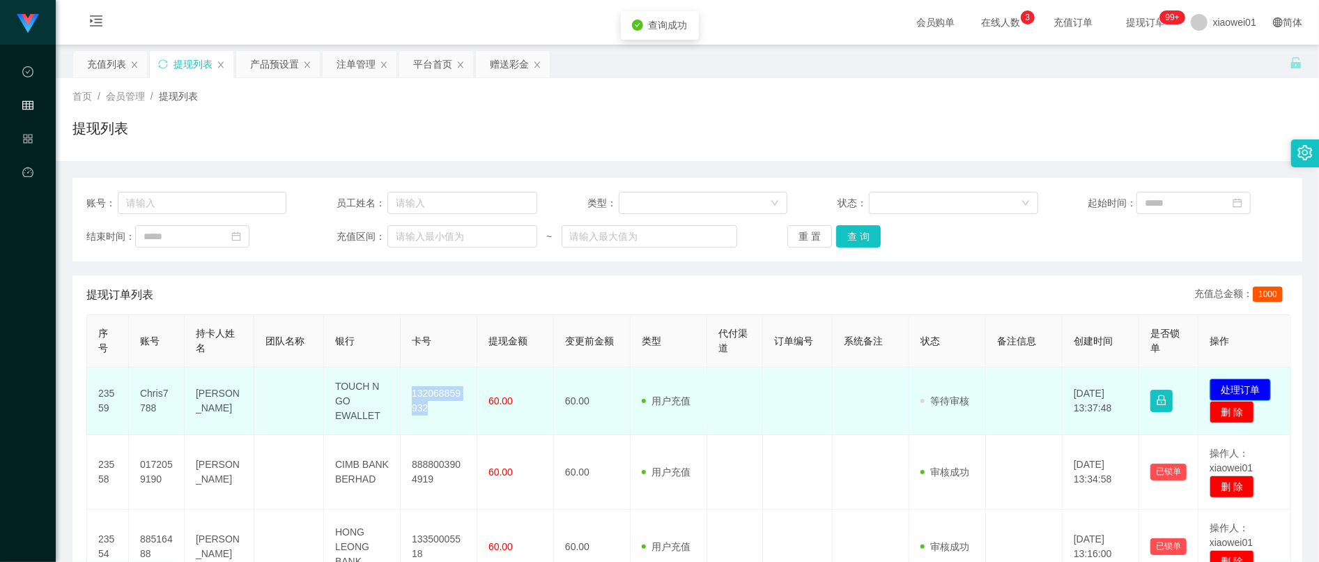
click at [1230, 382] on button "处理订单" at bounding box center [1239, 389] width 61 height 22
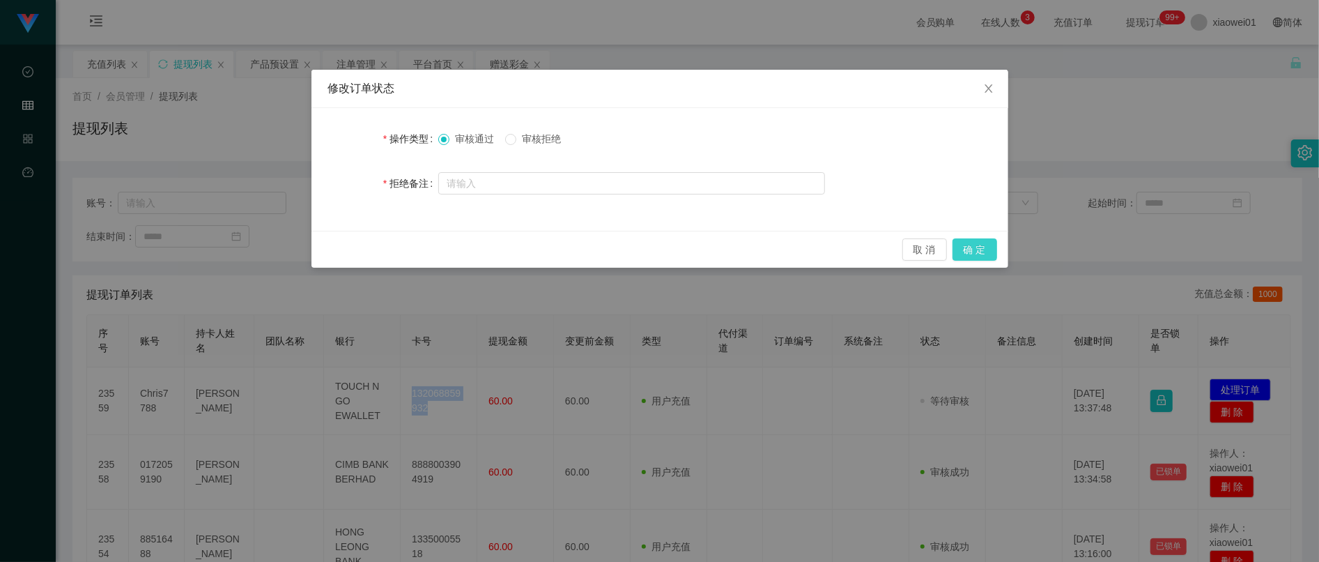
click at [975, 254] on button "确 定" at bounding box center [974, 249] width 45 height 22
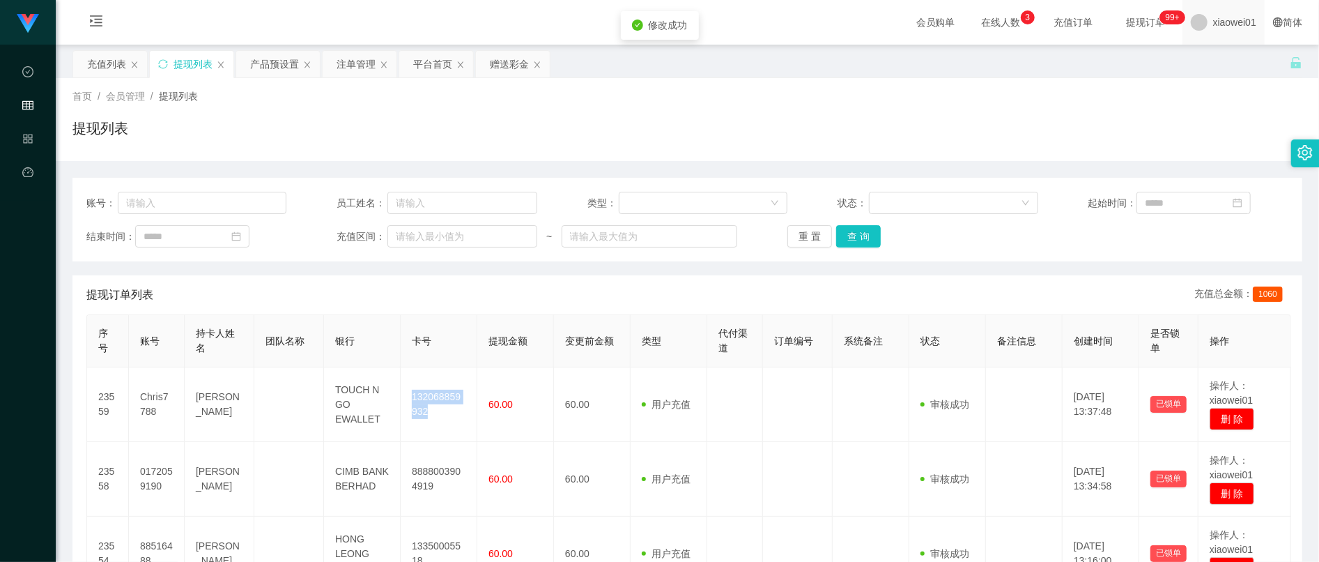
copy td "132068859932"
click at [505, 60] on div "赠送彩金" at bounding box center [509, 64] width 39 height 26
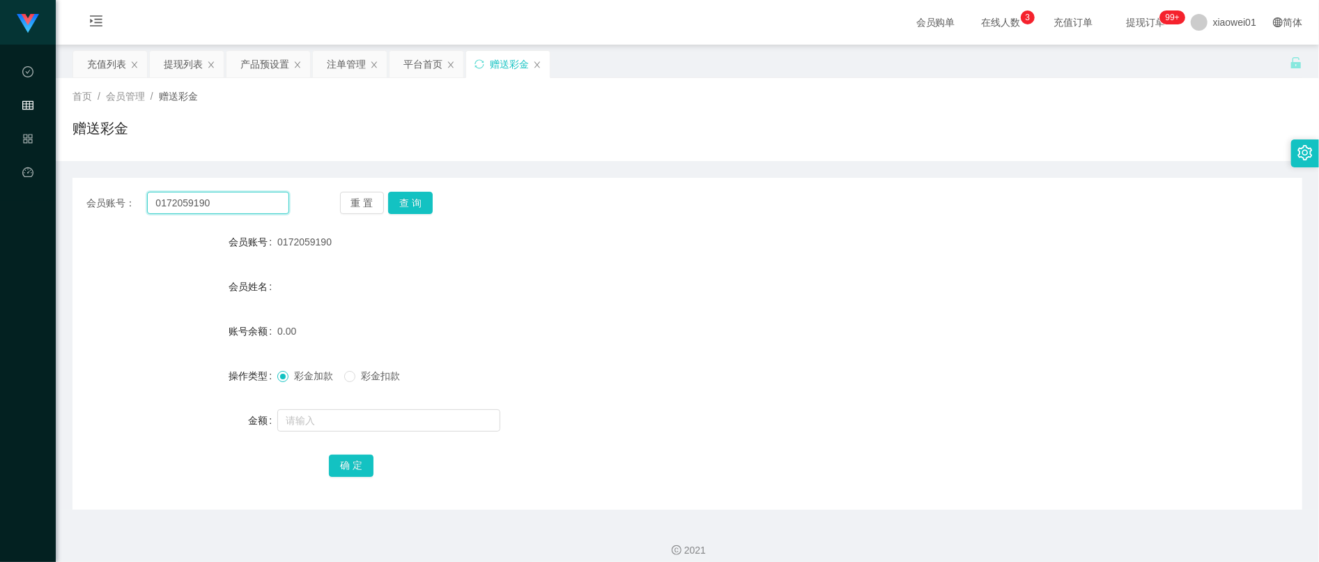
drag, startPoint x: 93, startPoint y: 216, endPoint x: -92, endPoint y: 212, distance: 185.4
click at [0, 212] on html "工作台代理端 数据中心 会员管理 产品管理 平台首页 保存配置 重置配置 整体风格设置 主题色 导航设置 内容区域宽度 定宽 固定Header 固定侧边栏 其…" at bounding box center [659, 281] width 1319 height 562
paste input "Heng2012"
type input "Heng2012"
click at [424, 193] on button "查 询" at bounding box center [410, 203] width 45 height 22
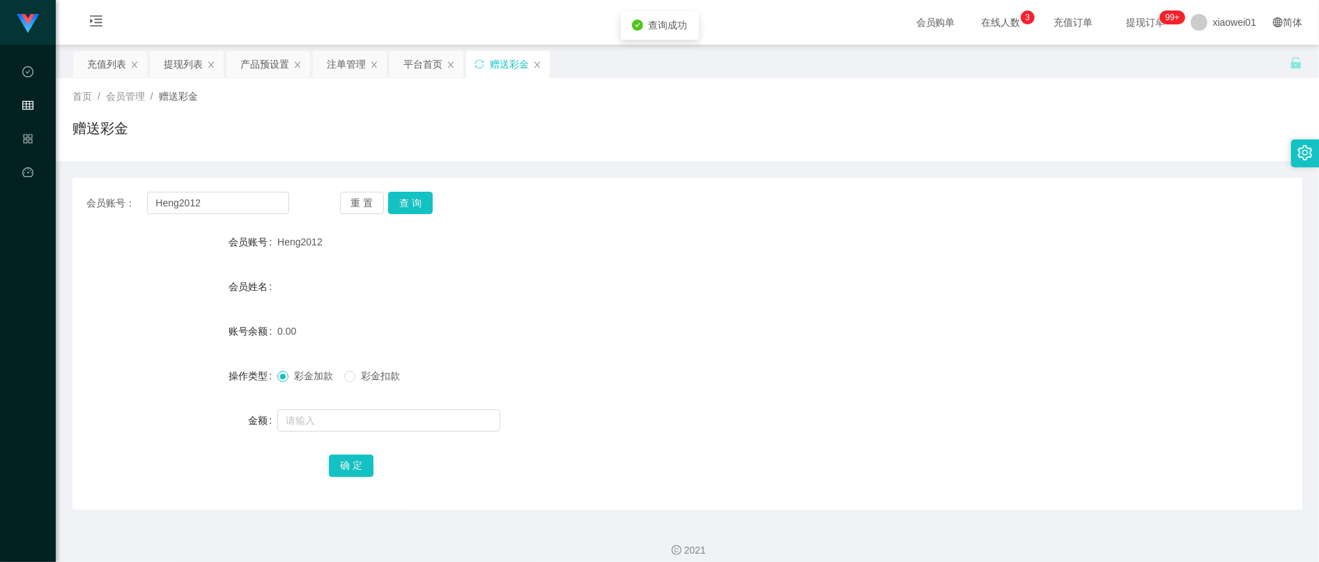
click at [334, 399] on form "会员账号 Heng2012 会员姓名 账号余额 0.00 操作类型 彩金加款 彩金扣款 金额 确 定" at bounding box center [687, 353] width 1230 height 251
click at [344, 405] on form "会员账号 Heng2012 会员姓名 账号余额 0.00 操作类型 彩金加款 彩金扣款 金额 确 定" at bounding box center [687, 353] width 1230 height 251
click at [357, 435] on form "会员账号 Heng2012 会员姓名 账号余额 0.00 操作类型 彩金加款 彩金扣款 金额 确 定" at bounding box center [687, 353] width 1230 height 251
click at [360, 424] on input "text" at bounding box center [388, 420] width 223 height 22
type input "30"
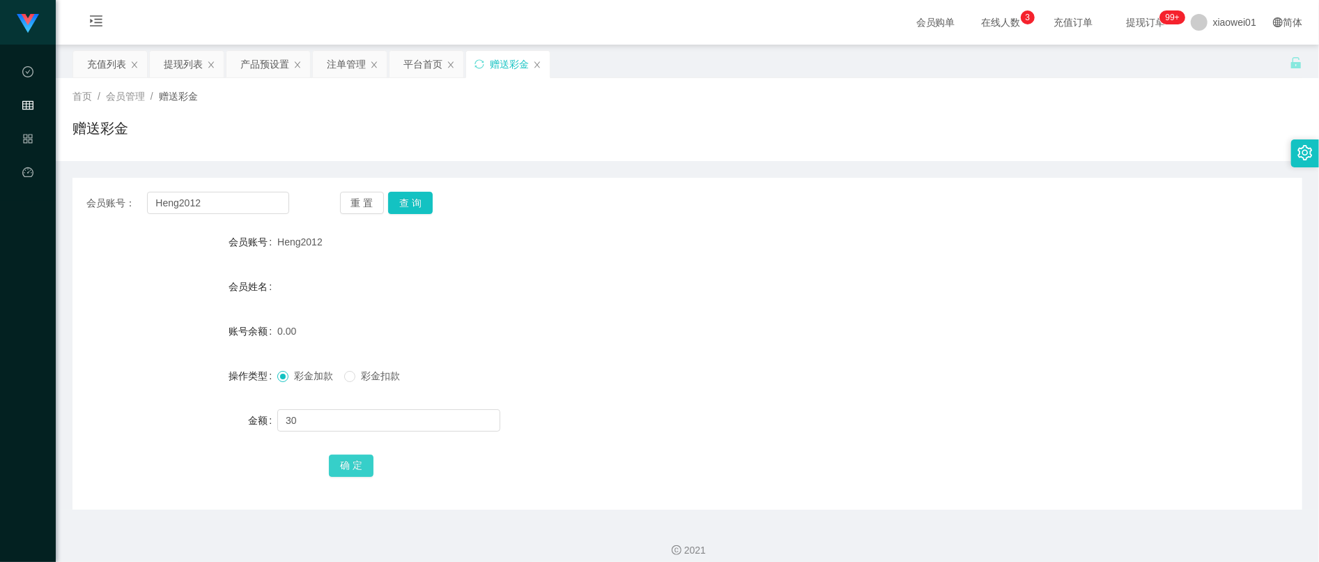
click at [341, 455] on button "确 定" at bounding box center [351, 465] width 45 height 22
drag, startPoint x: 881, startPoint y: 205, endPoint x: 889, endPoint y: 203, distance: 7.8
click at [882, 205] on div "会员账号： Heng2012 重 置 查 询" at bounding box center [687, 203] width 1230 height 22
click at [183, 68] on div "提现列表" at bounding box center [183, 64] width 39 height 26
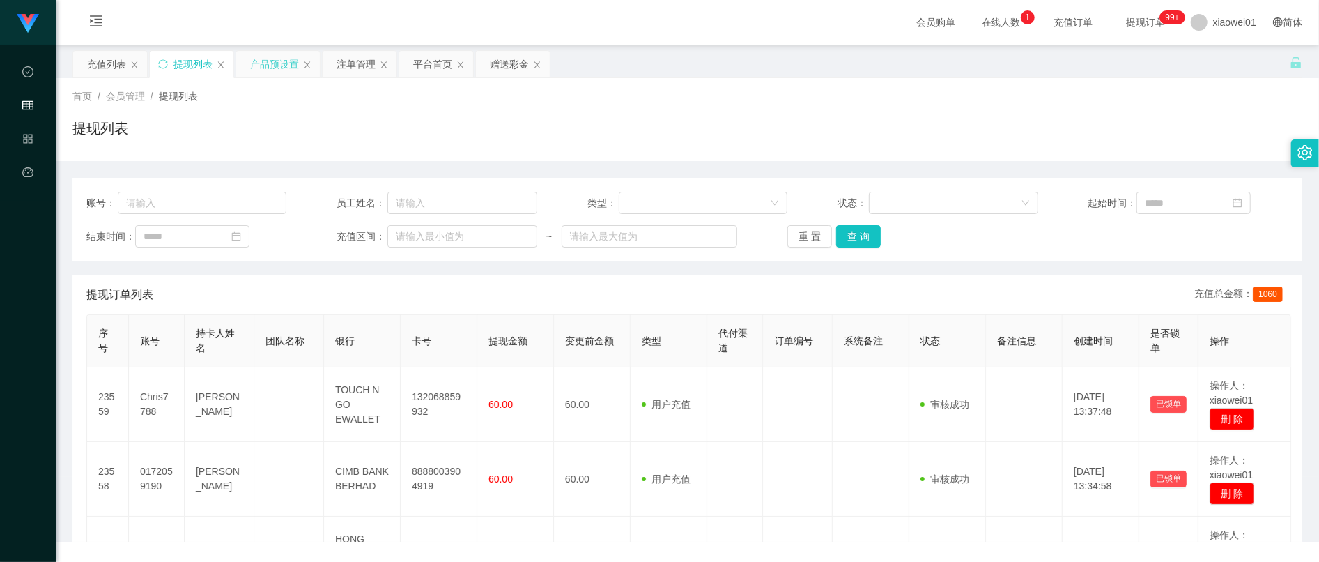
click at [270, 65] on div "产品预设置" at bounding box center [274, 64] width 49 height 26
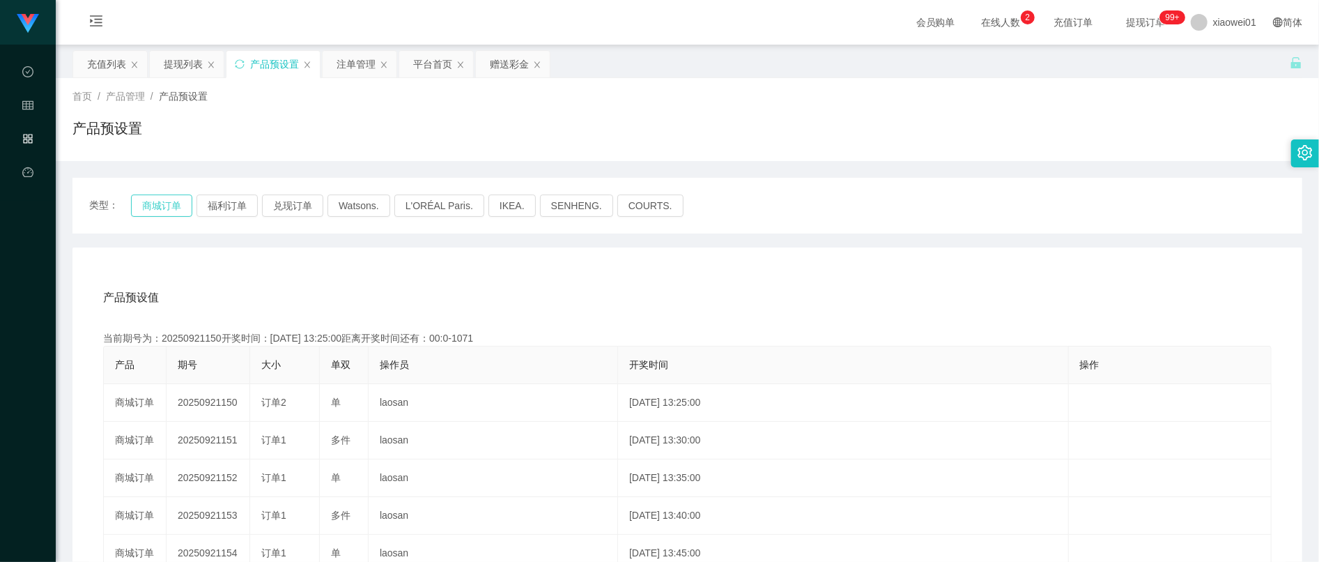
click at [141, 210] on button "商城订单" at bounding box center [161, 205] width 61 height 22
click at [358, 63] on div "注单管理" at bounding box center [356, 64] width 39 height 26
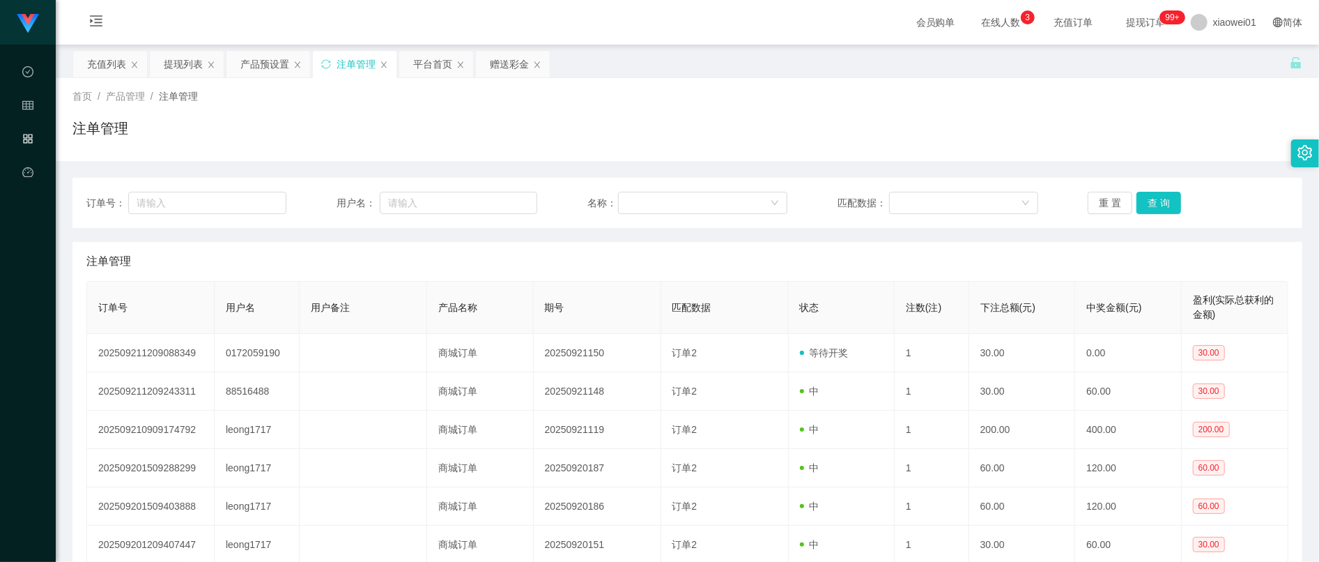
click at [1160, 189] on div "订单号： 用户名： 名称： 匹配数据： 重 置 查 询" at bounding box center [687, 203] width 1230 height 50
click at [1157, 204] on button "查 询" at bounding box center [1158, 203] width 45 height 22
click at [1163, 192] on button "查 询" at bounding box center [1158, 203] width 45 height 22
click at [261, 57] on div "产品预设置" at bounding box center [264, 64] width 49 height 26
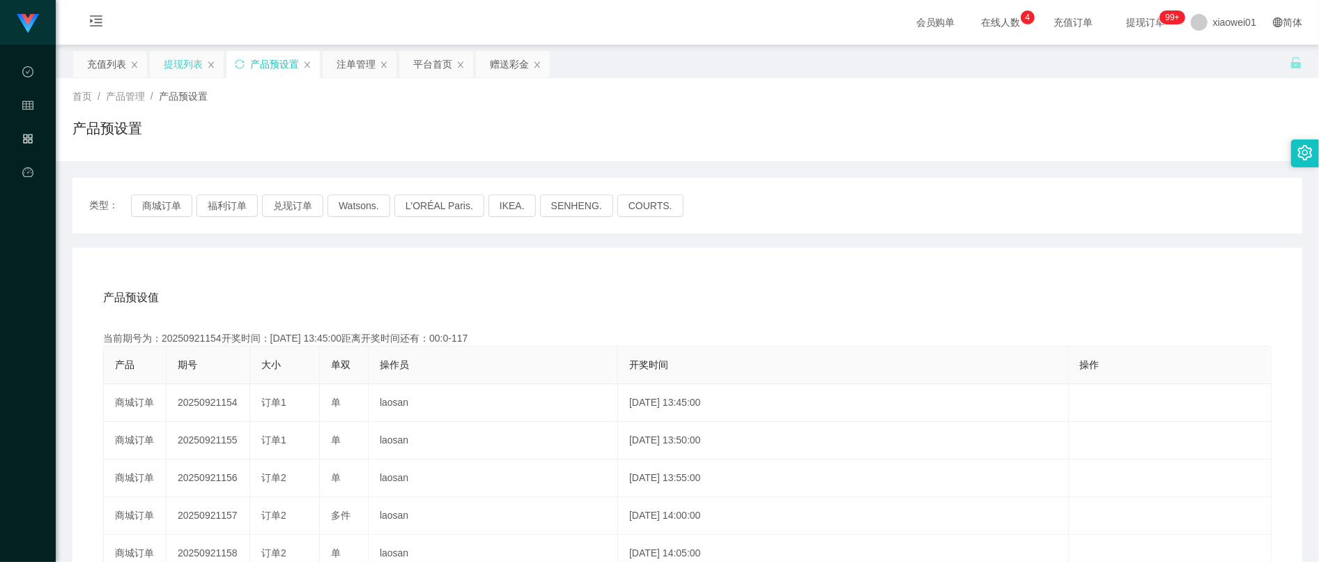
click at [169, 60] on div "提现列表" at bounding box center [183, 64] width 39 height 26
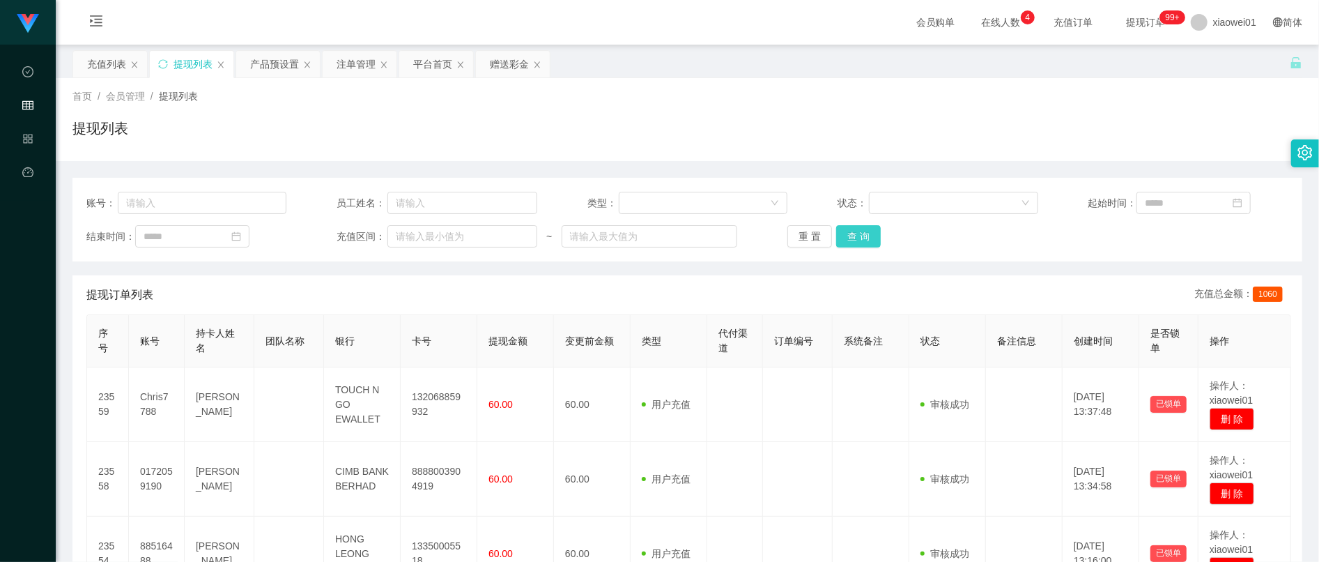
click at [858, 232] on button "查 询" at bounding box center [858, 236] width 45 height 22
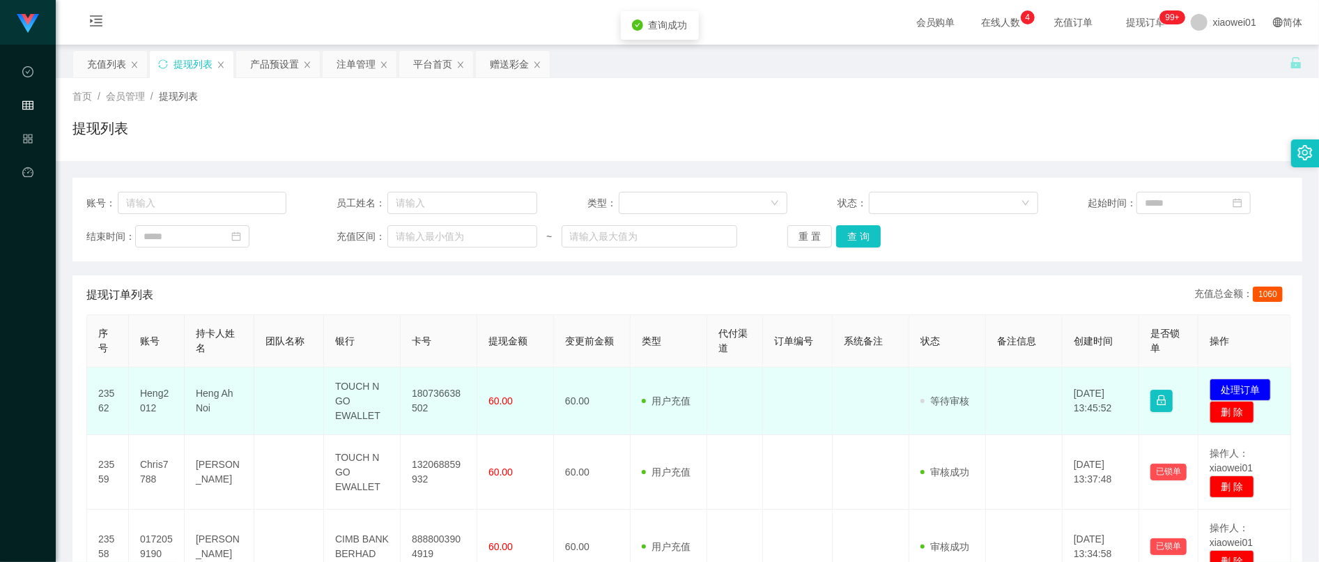
click at [444, 392] on td "180736638502" at bounding box center [439, 401] width 77 height 68
drag, startPoint x: 444, startPoint y: 392, endPoint x: 452, endPoint y: 392, distance: 8.4
click at [443, 392] on td "180736638502" at bounding box center [439, 401] width 77 height 68
copy td "180736638502"
click at [1235, 380] on button "处理订单" at bounding box center [1239, 389] width 61 height 22
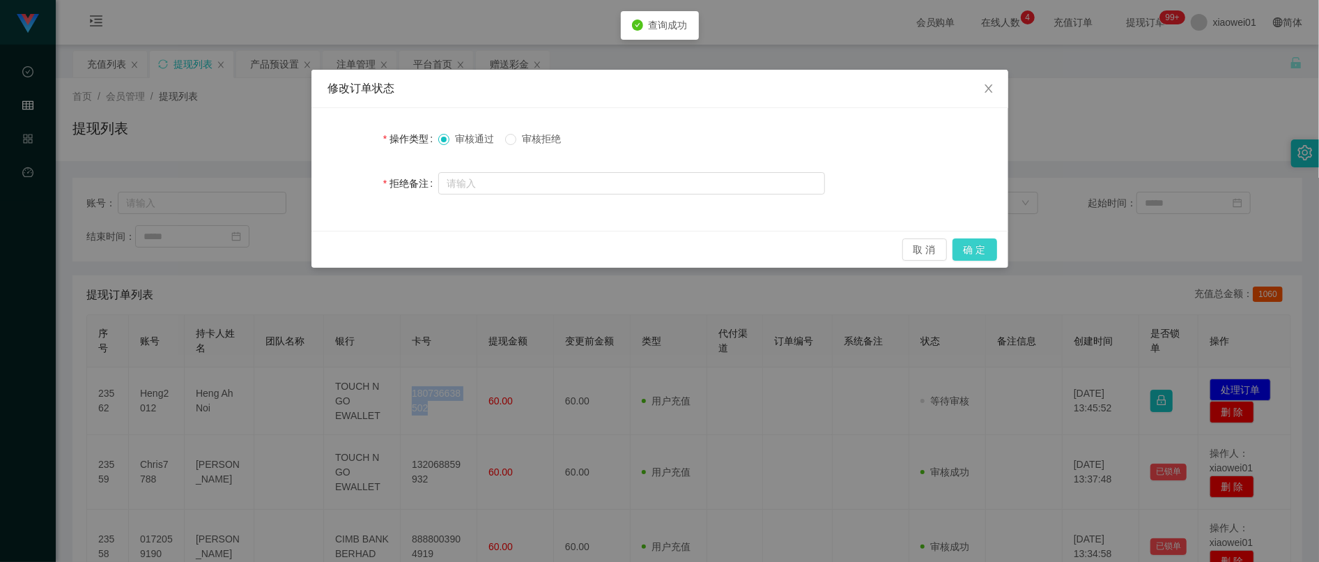
click at [992, 243] on button "确 定" at bounding box center [974, 249] width 45 height 22
